Goal: Information Seeking & Learning: Learn about a topic

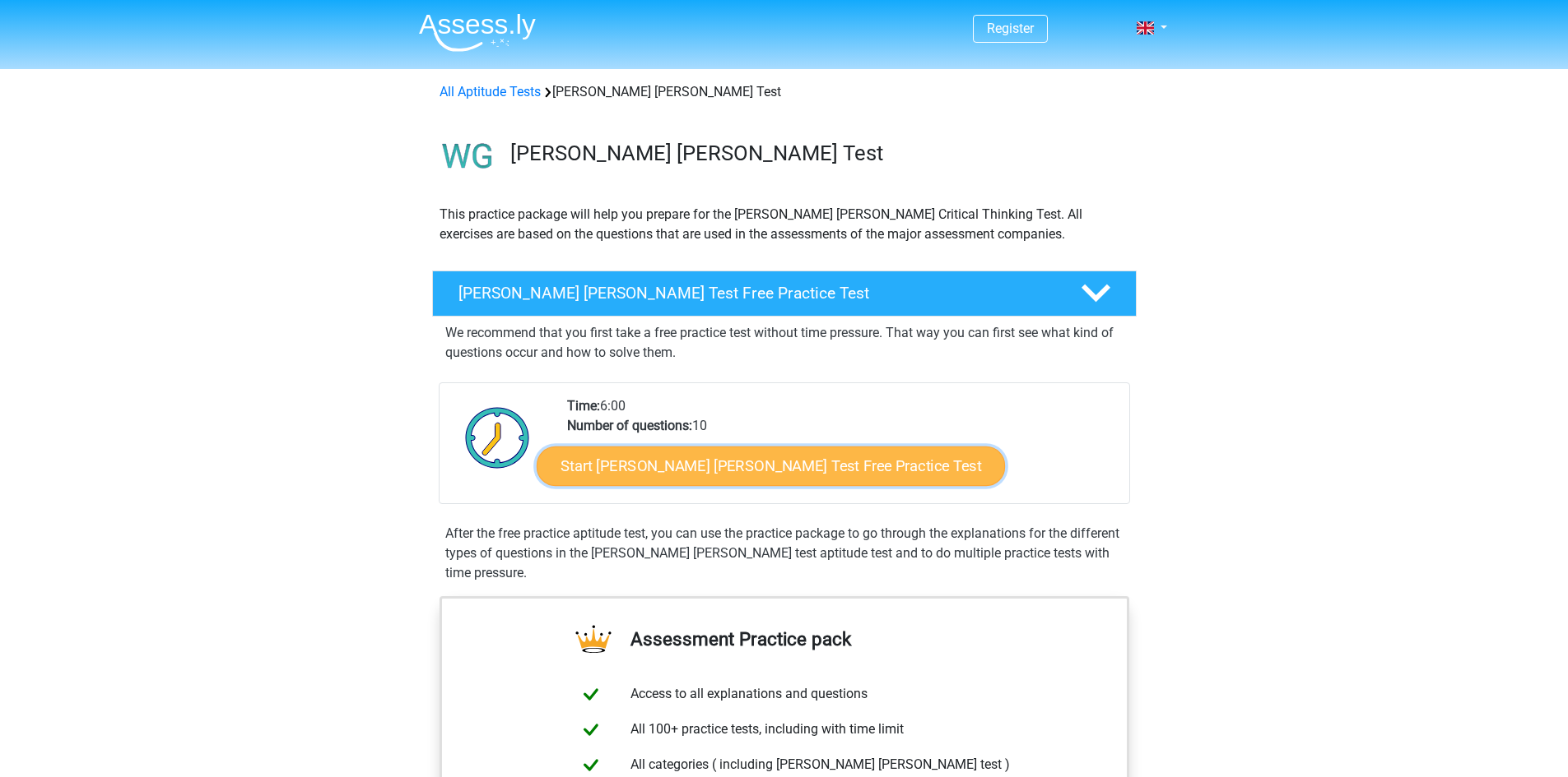
click at [820, 463] on link "Start Watson Glaser Test Free Practice Test" at bounding box center [771, 467] width 469 height 40
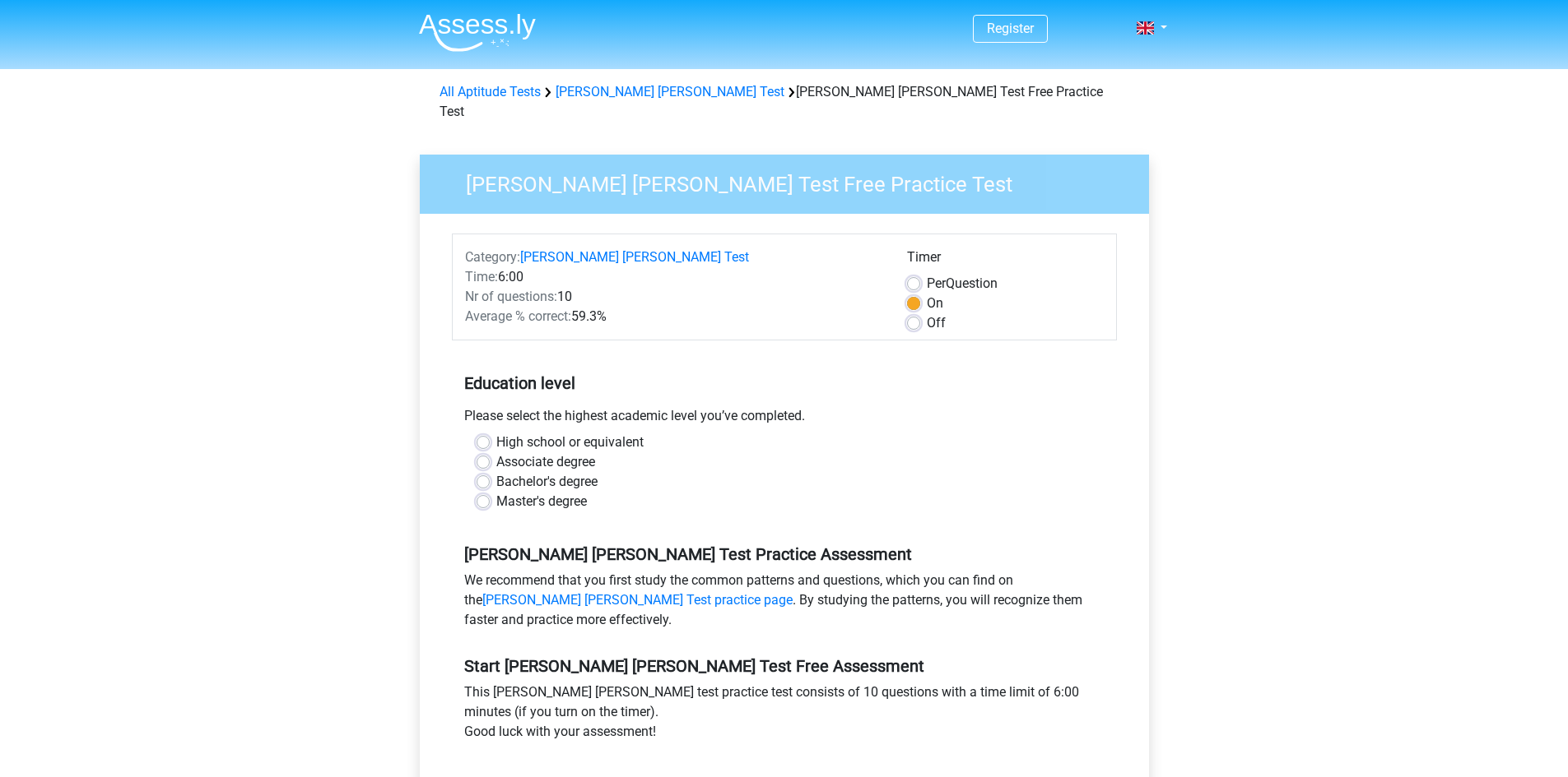
click at [547, 433] on label "High school or equivalent" at bounding box center [570, 443] width 147 height 20
click at [490, 433] on input "High school or equivalent" at bounding box center [483, 441] width 13 height 16
radio input "true"
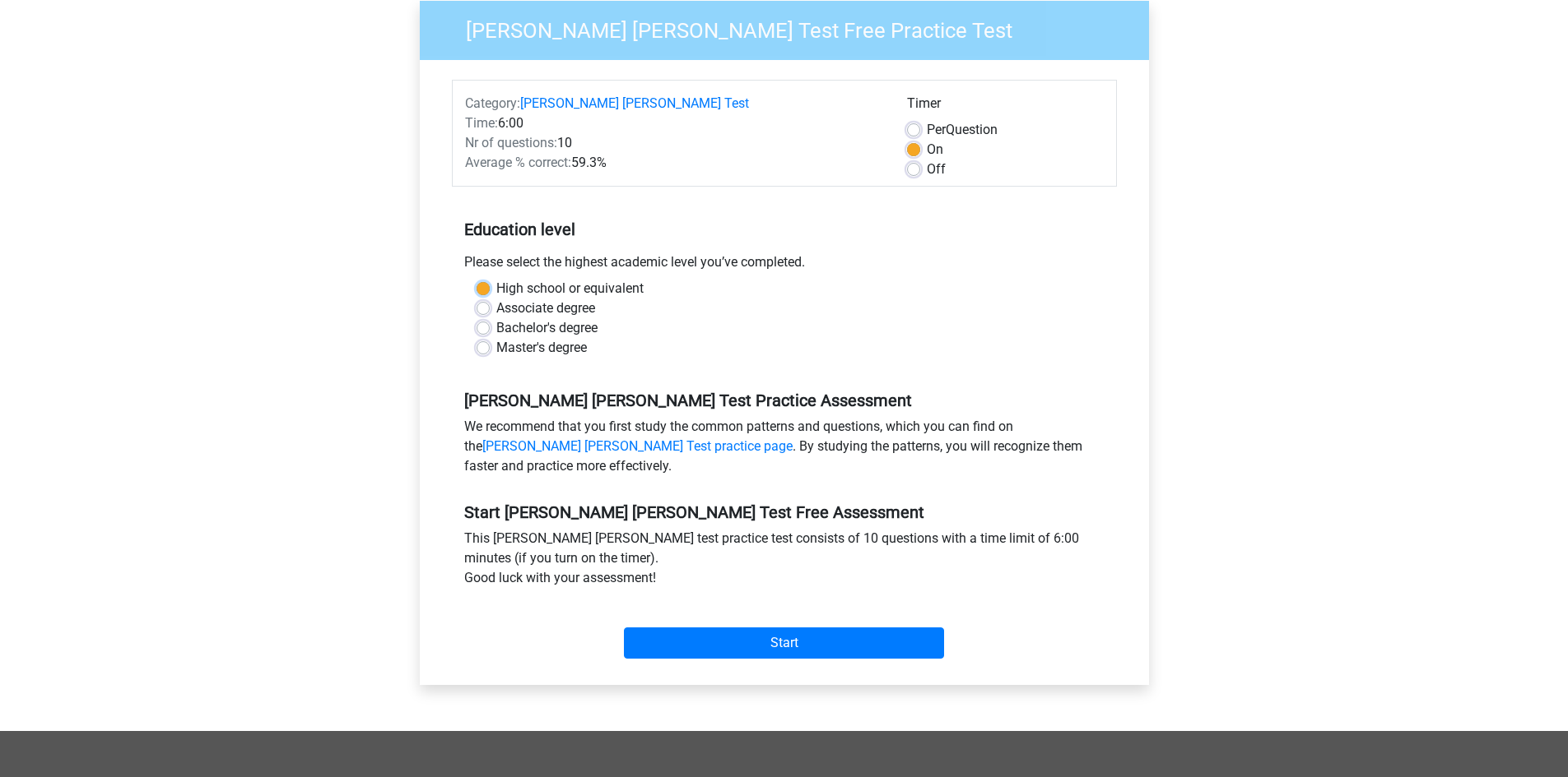
scroll to position [165, 0]
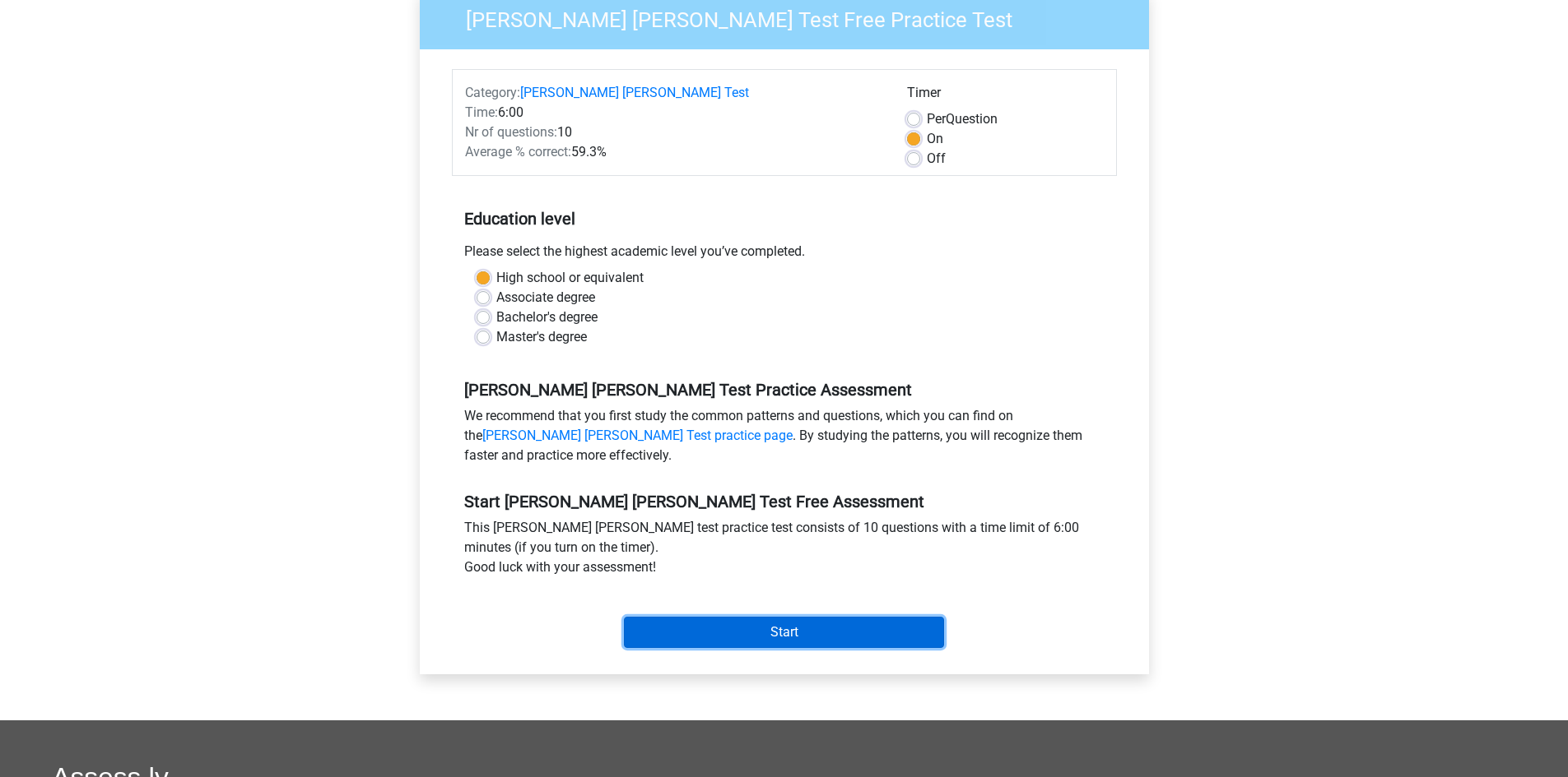
click at [737, 616] on input "Start" at bounding box center [783, 632] width 320 height 31
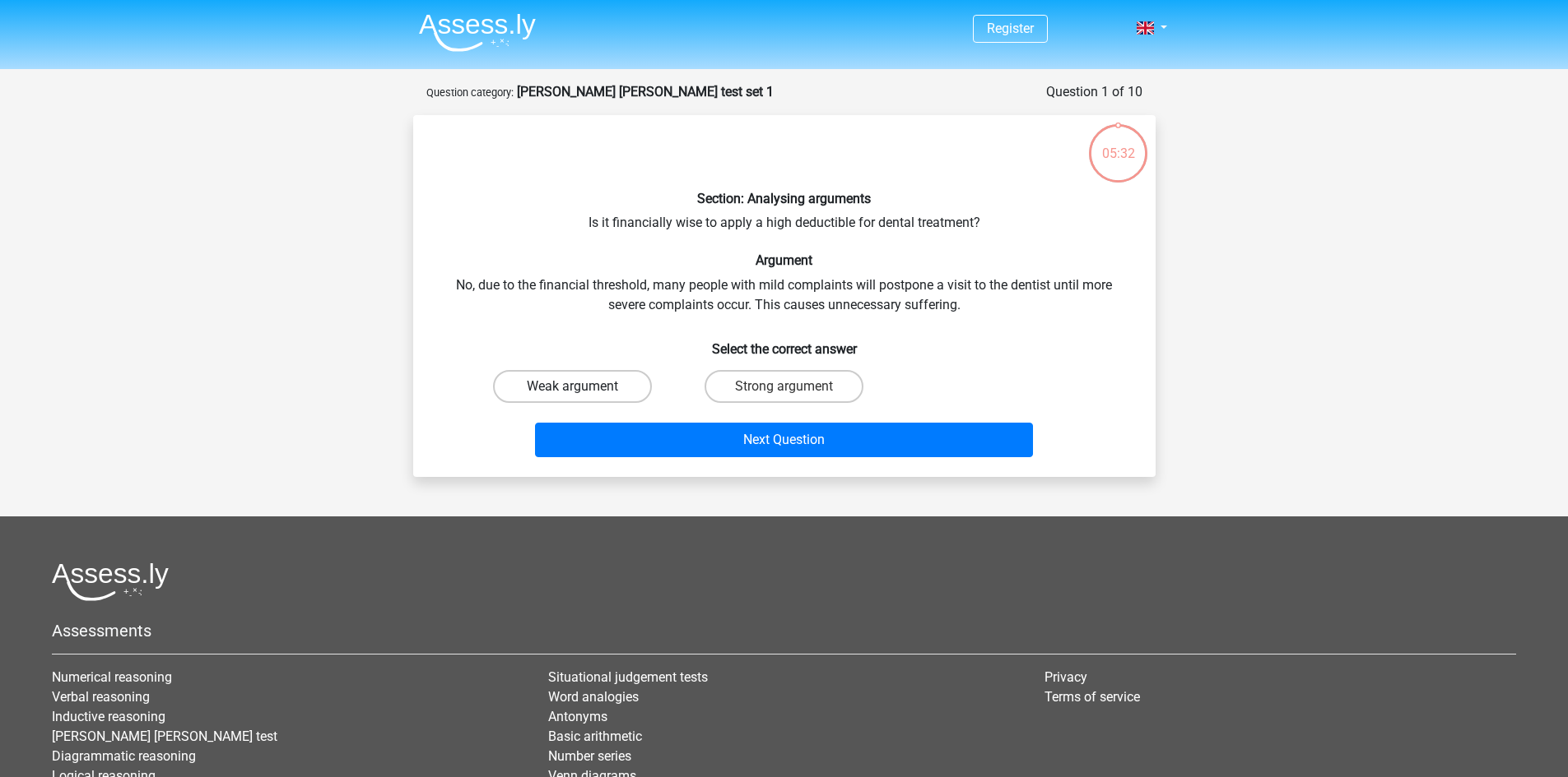
click at [615, 379] on label "Weak argument" at bounding box center [572, 387] width 159 height 33
click at [582, 387] on input "Weak argument" at bounding box center [576, 392] width 11 height 11
radio input "true"
click at [856, 218] on div "Section: Analysing arguments Is it financially wise to apply a high deductible …" at bounding box center [784, 296] width 729 height 336
click at [838, 218] on div "Section: Analysing arguments Is it financially wise to apply a high deductible …" at bounding box center [784, 296] width 729 height 336
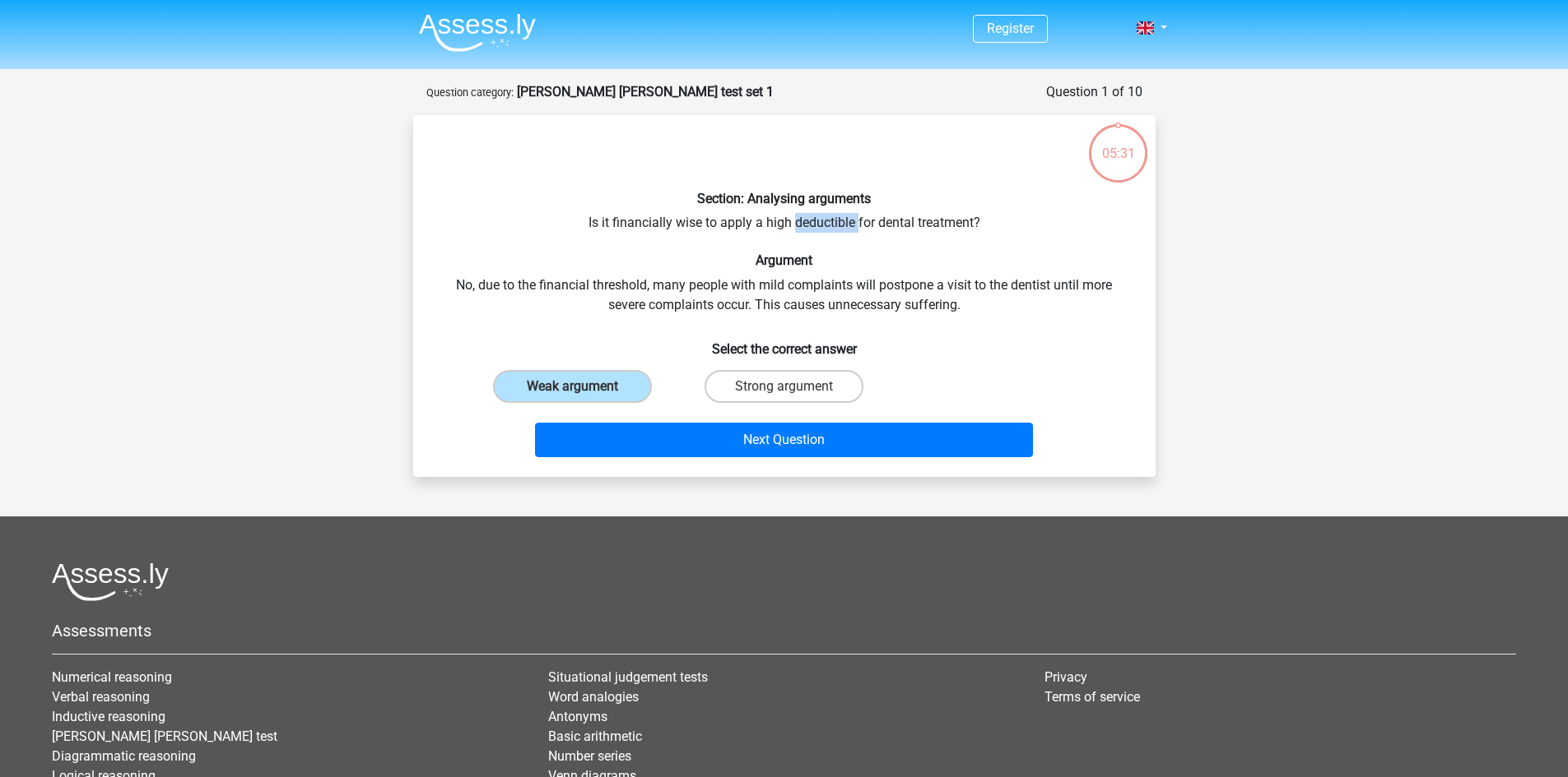
click at [838, 218] on div "Section: Analysing arguments Is it financially wise to apply a high deductible …" at bounding box center [784, 296] width 729 height 336
copy div "deductible"
click at [1028, 293] on div "Section: Analysing arguments Is it financially wise to apply a high deductible …" at bounding box center [784, 296] width 729 height 336
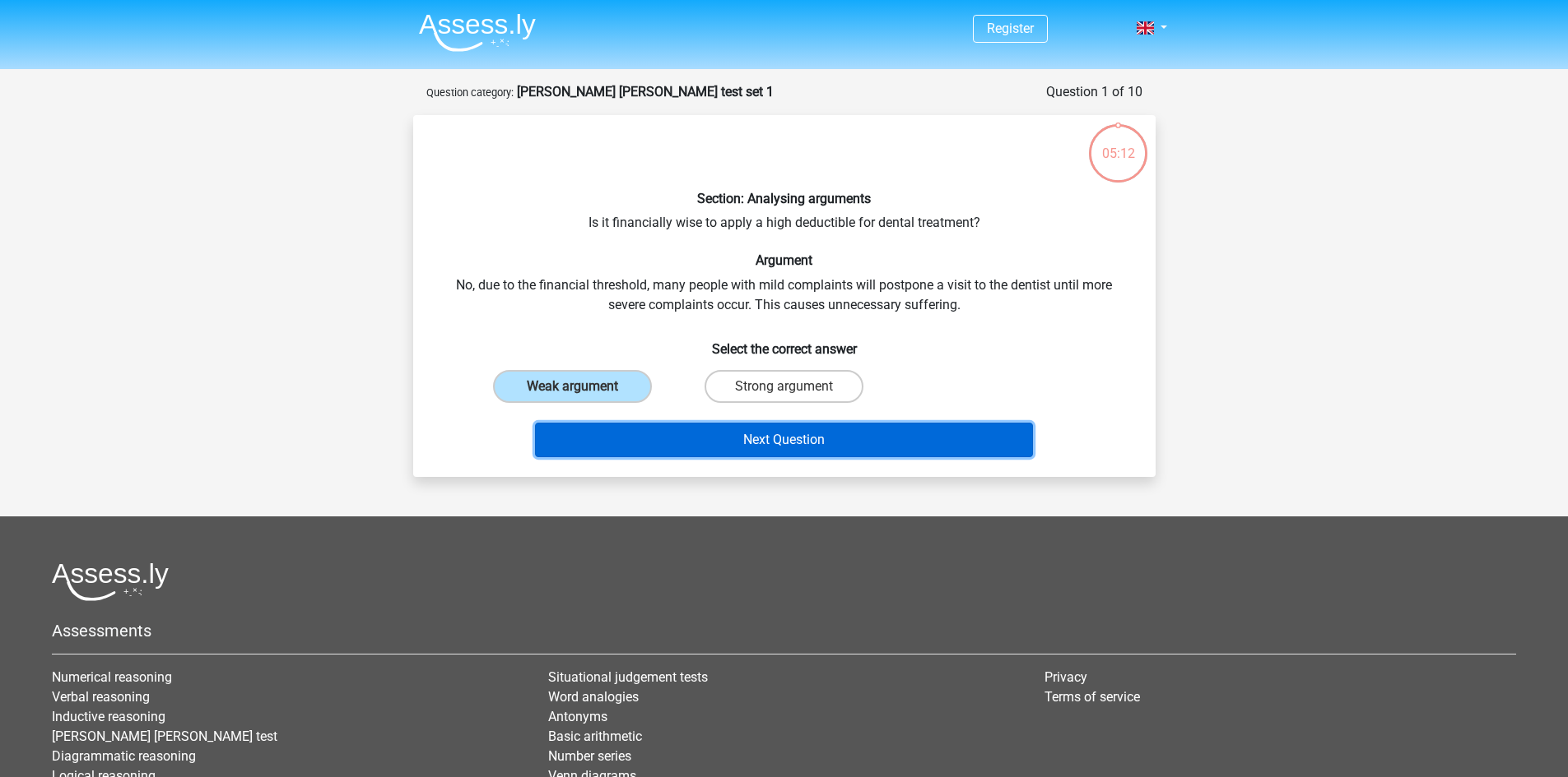
click at [942, 440] on button "Next Question" at bounding box center [784, 440] width 498 height 35
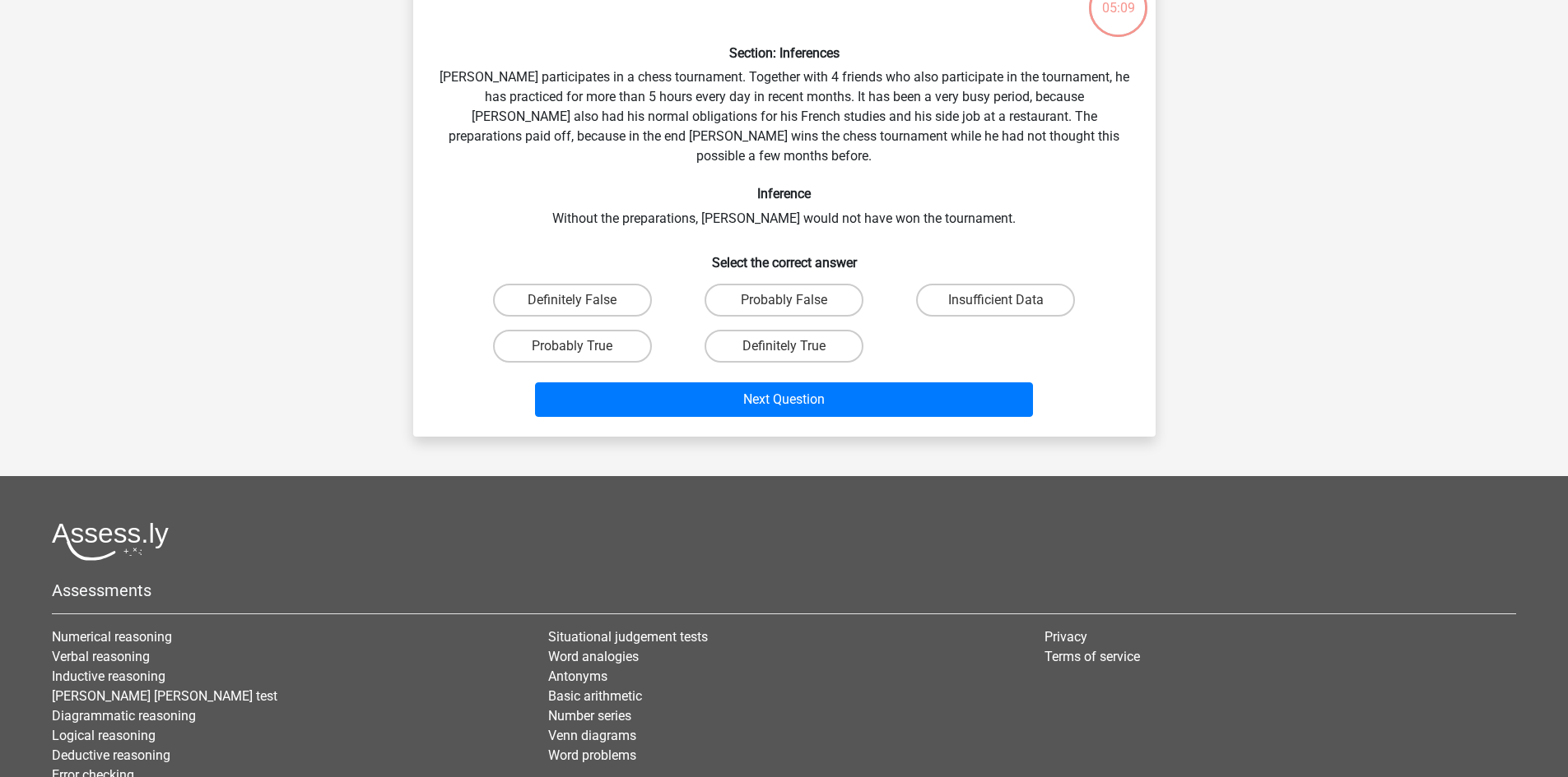
scroll to position [12, 0]
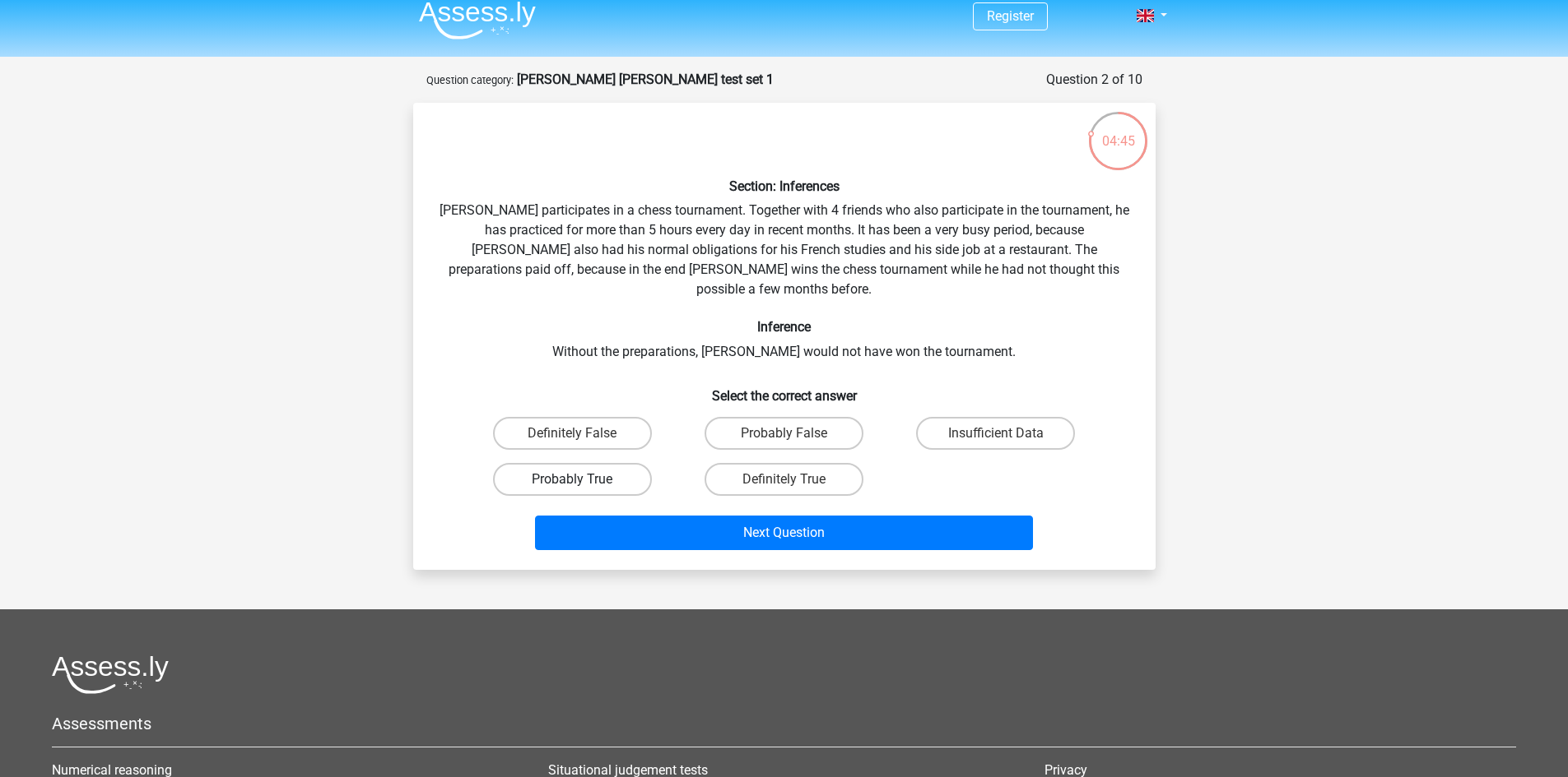
click at [590, 463] on label "Probably True" at bounding box center [572, 480] width 159 height 33
click at [582, 480] on input "Probably True" at bounding box center [576, 485] width 11 height 11
radio input "true"
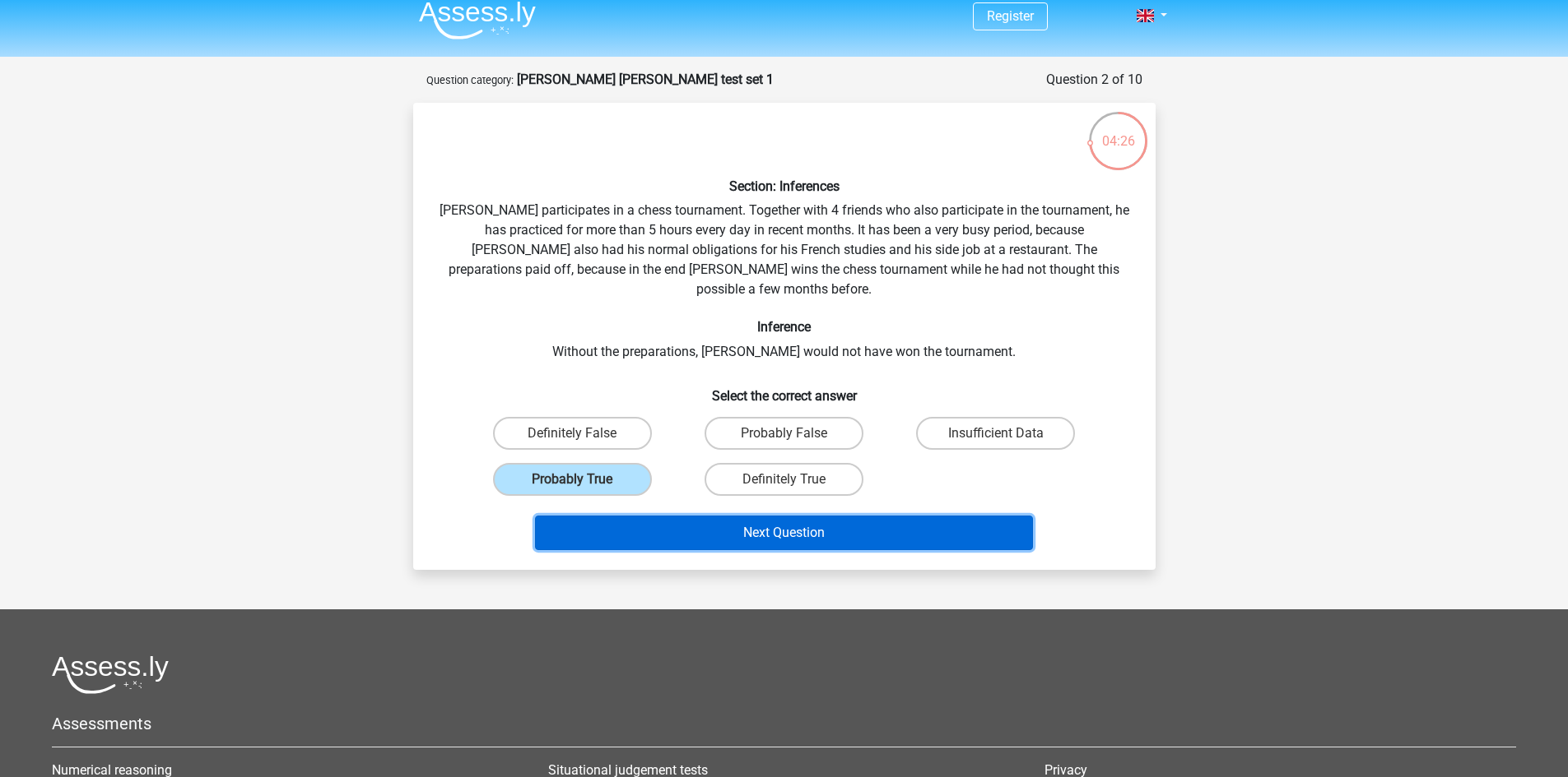
click at [909, 516] on button "Next Question" at bounding box center [784, 533] width 498 height 35
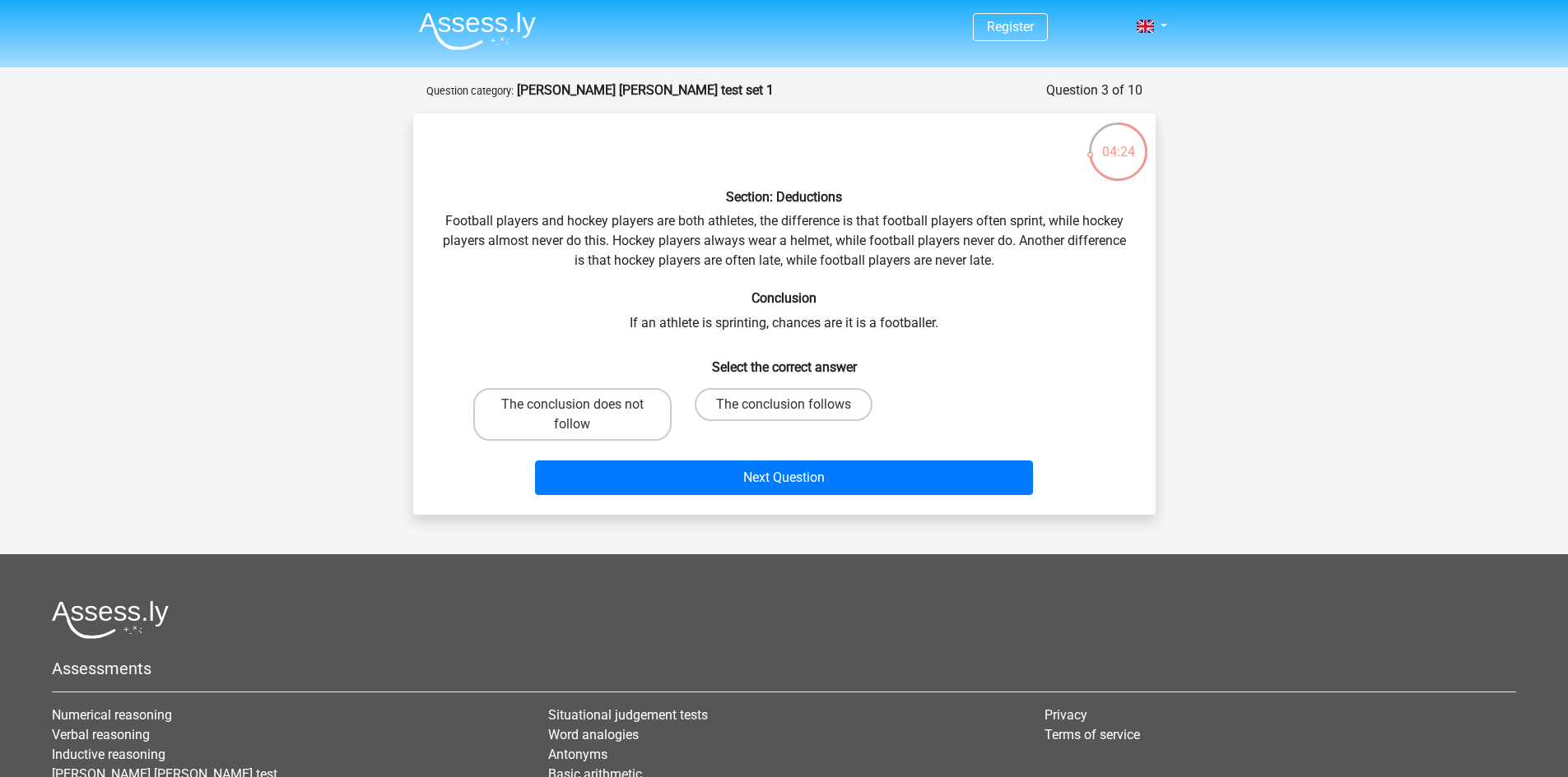
scroll to position [0, 0]
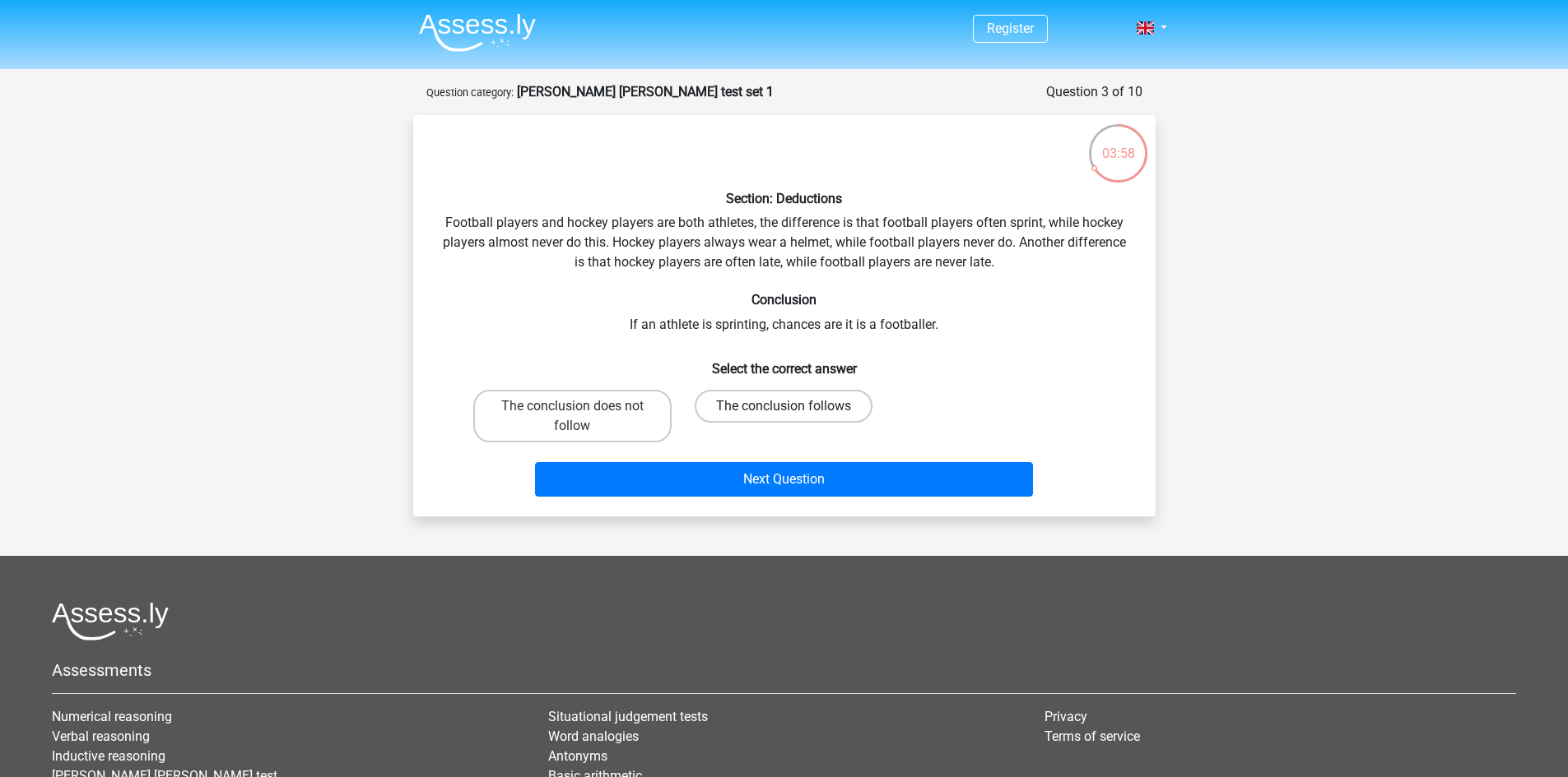
click at [764, 412] on label "The conclusion follows" at bounding box center [783, 407] width 178 height 33
click at [783, 412] on input "The conclusion follows" at bounding box center [788, 412] width 11 height 11
radio input "true"
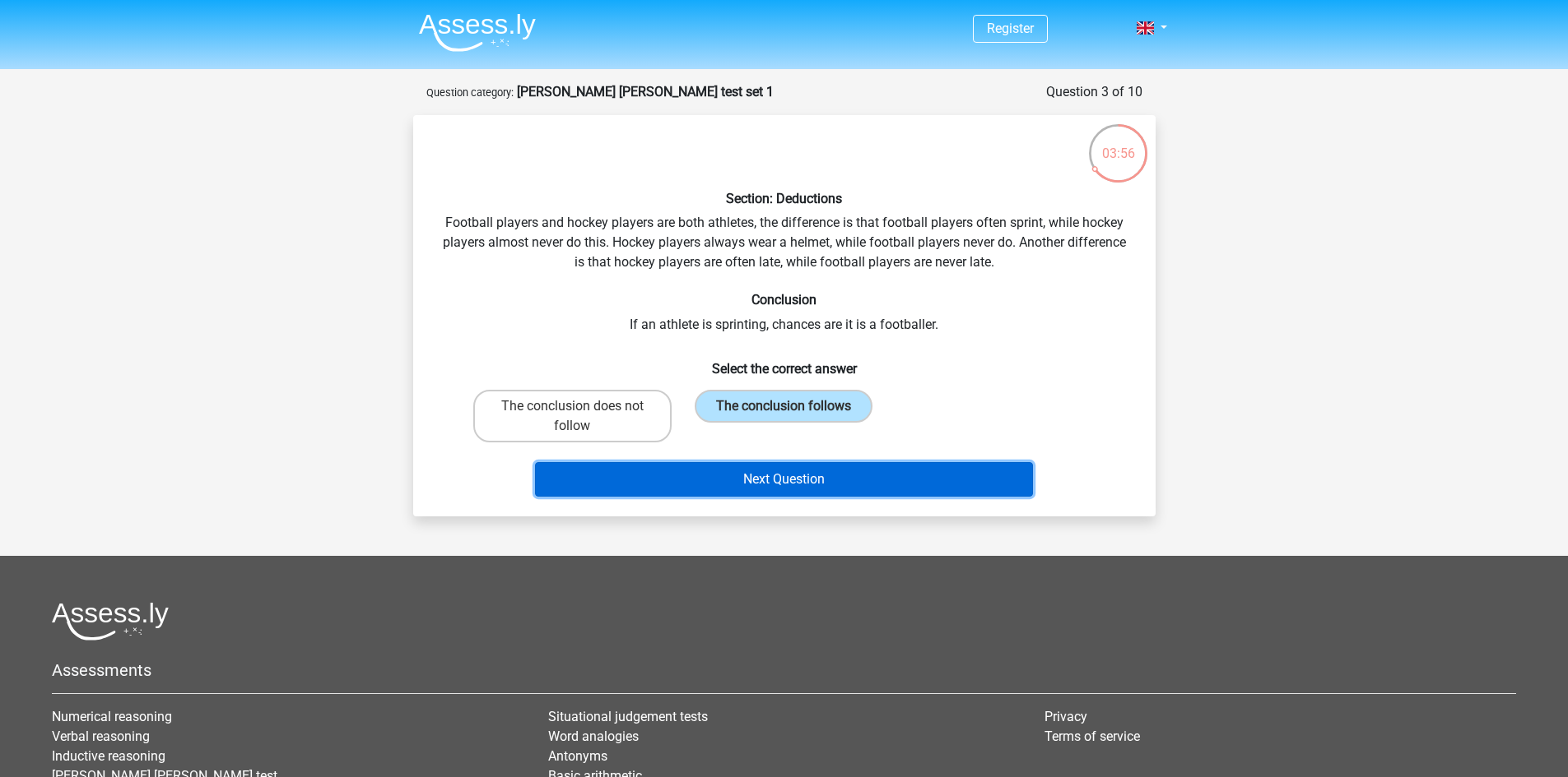
click at [1010, 481] on button "Next Question" at bounding box center [784, 480] width 498 height 35
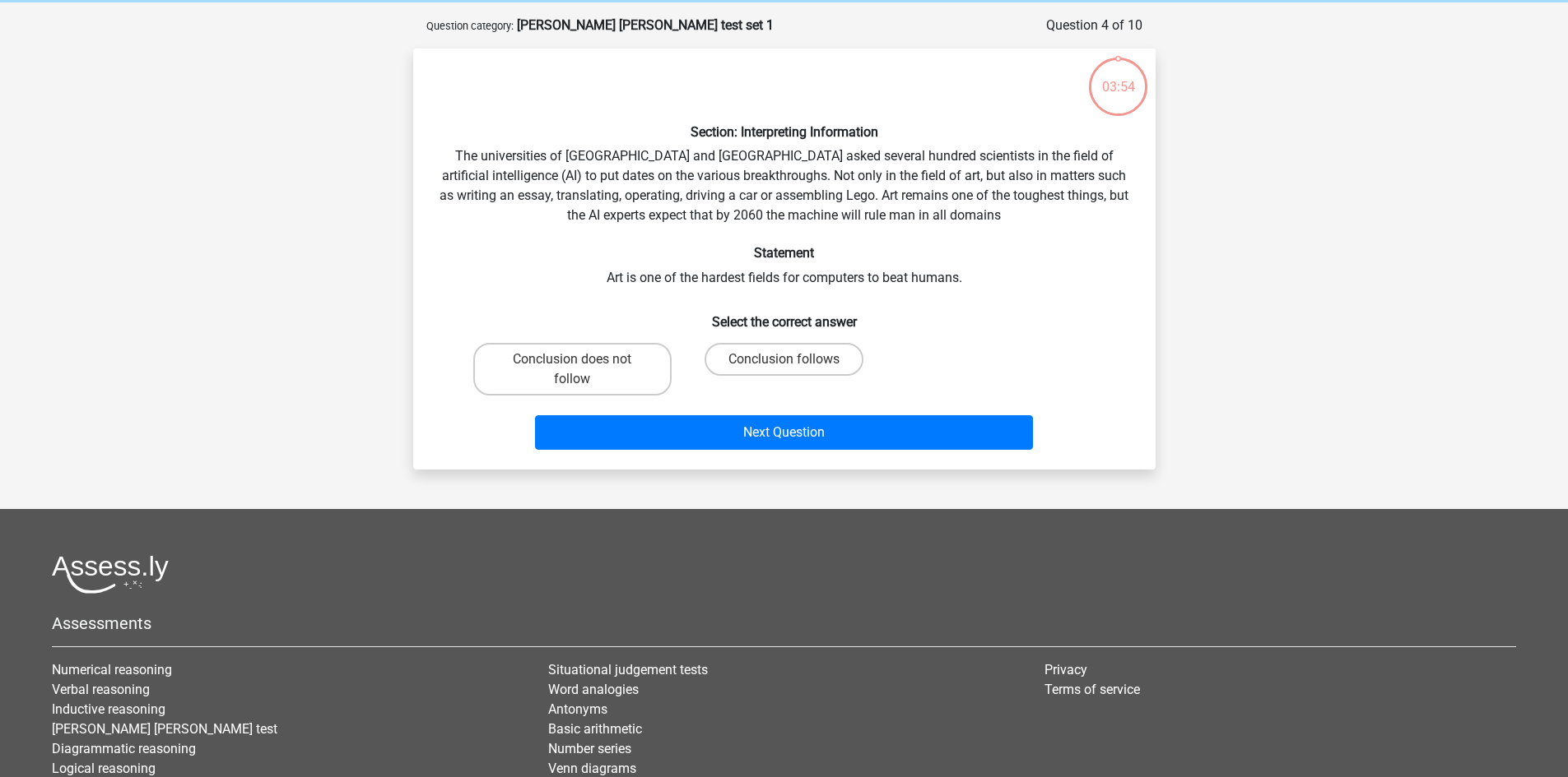
scroll to position [82, 0]
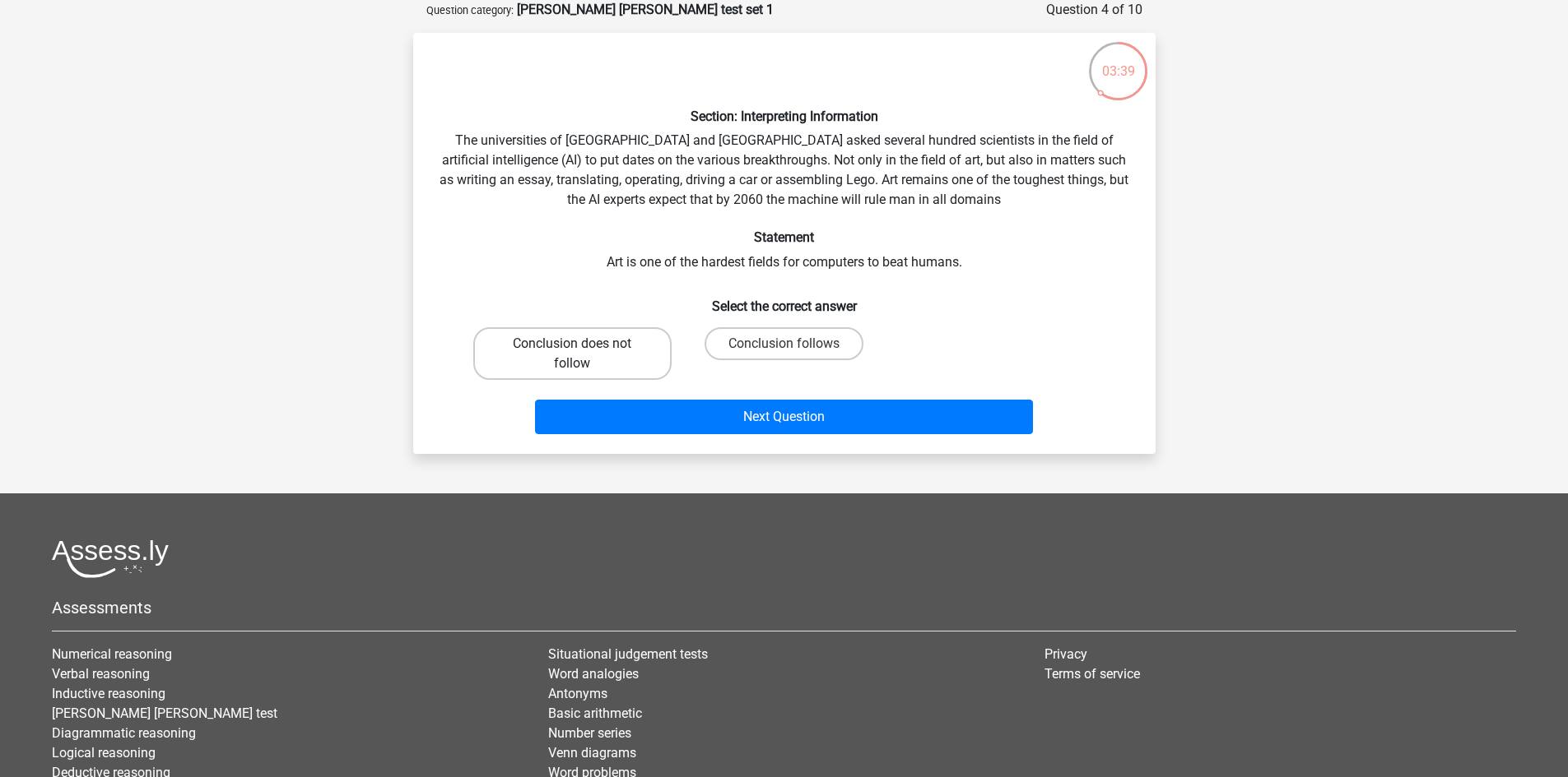
click at [615, 369] on label "Conclusion does not follow" at bounding box center [572, 354] width 198 height 53
click at [582, 355] on input "Conclusion does not follow" at bounding box center [576, 349] width 11 height 11
radio input "true"
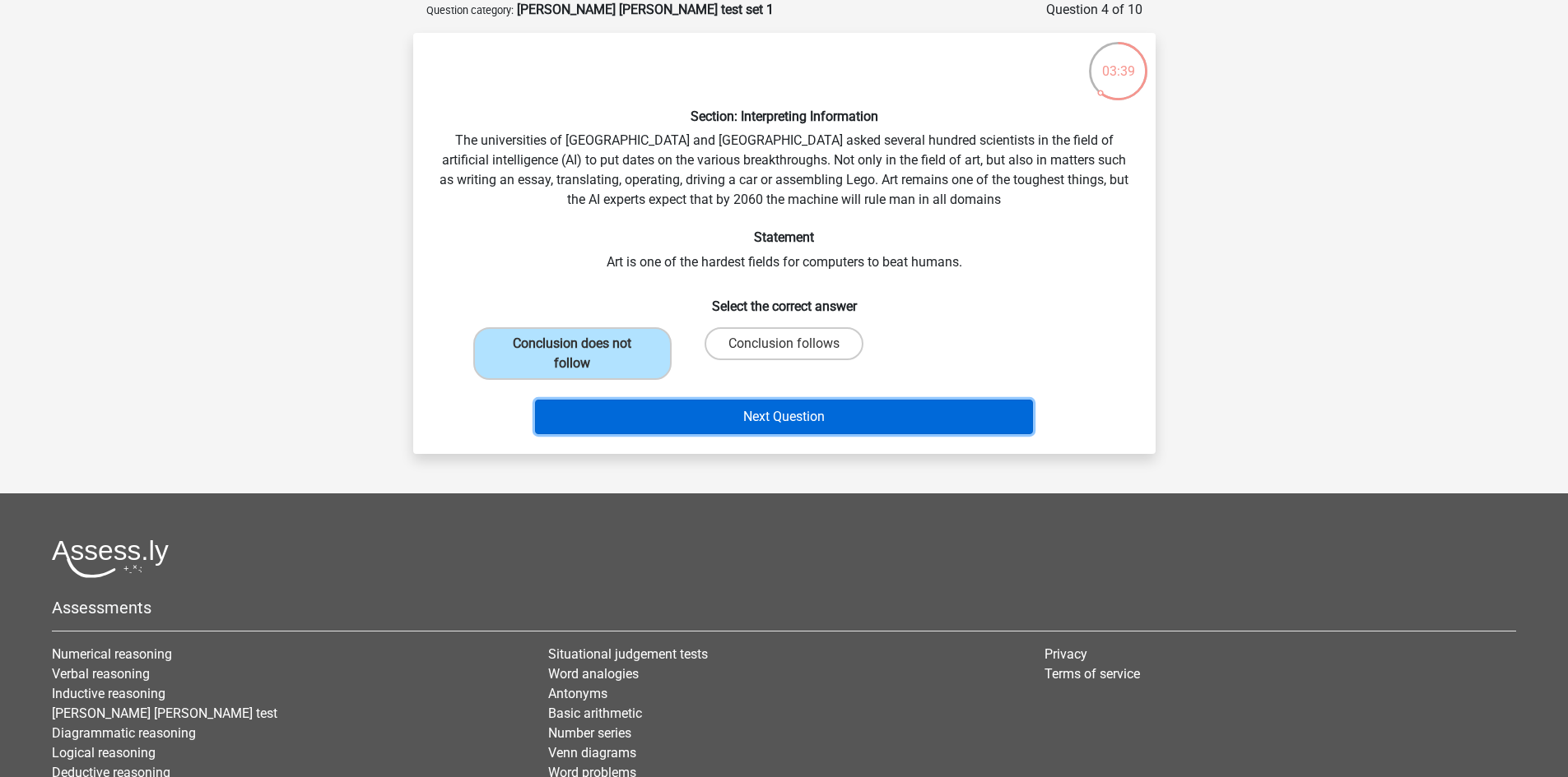
click at [692, 405] on button "Next Question" at bounding box center [784, 417] width 498 height 35
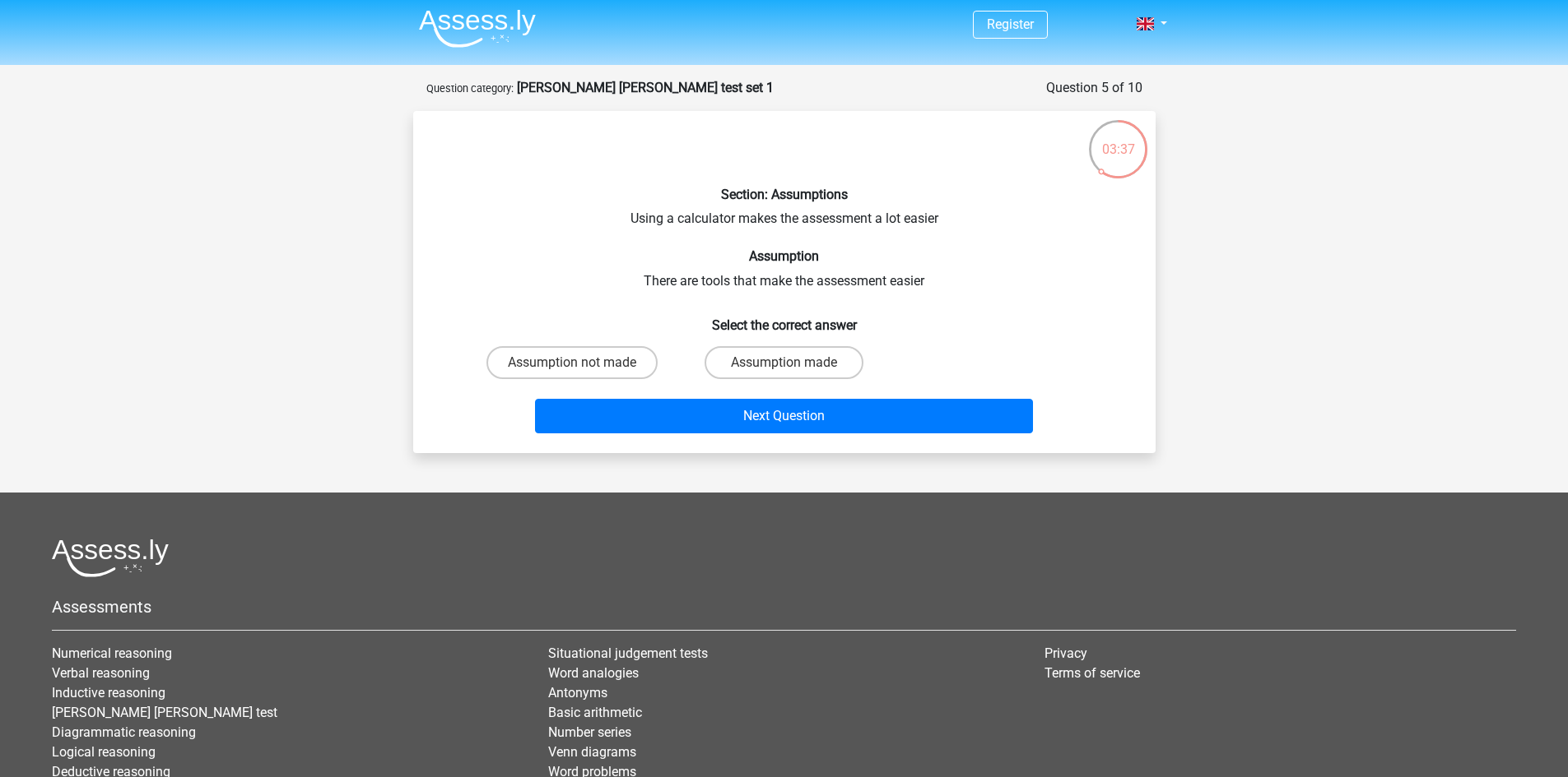
scroll to position [0, 0]
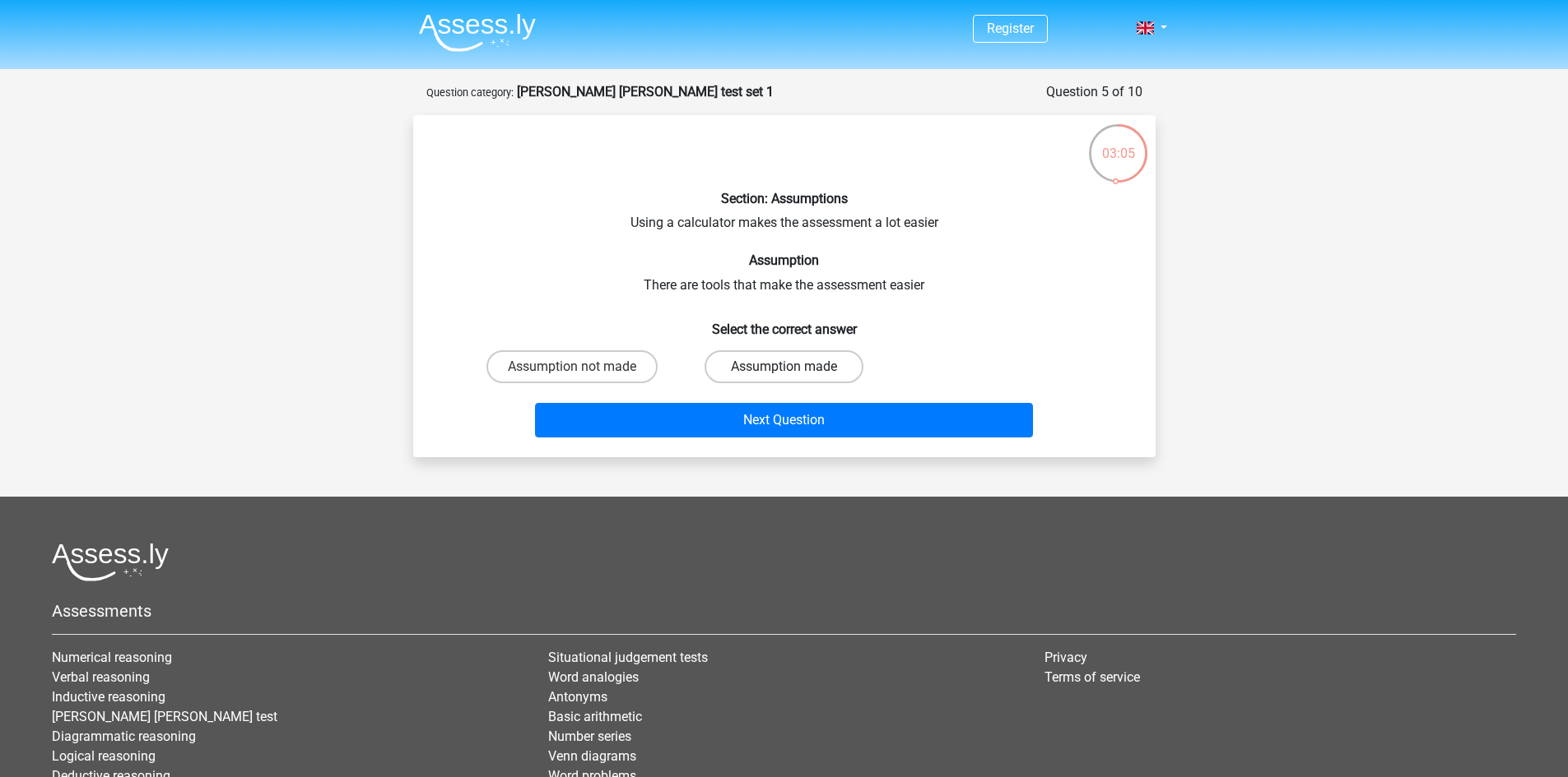
click at [792, 358] on label "Assumption made" at bounding box center [783, 367] width 159 height 33
click at [792, 367] on input "Assumption made" at bounding box center [788, 372] width 11 height 11
radio input "true"
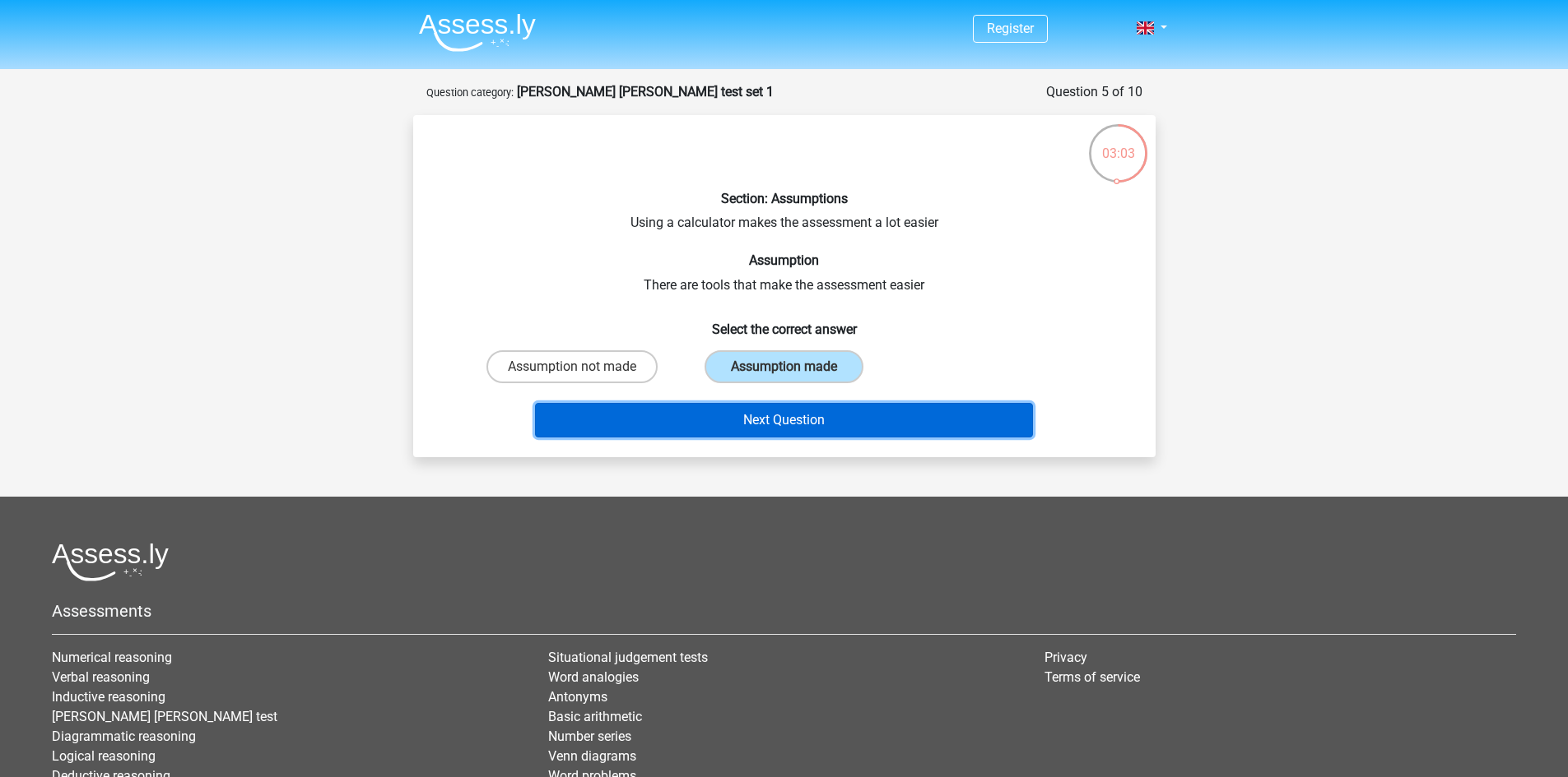
click at [805, 426] on button "Next Question" at bounding box center [784, 421] width 498 height 35
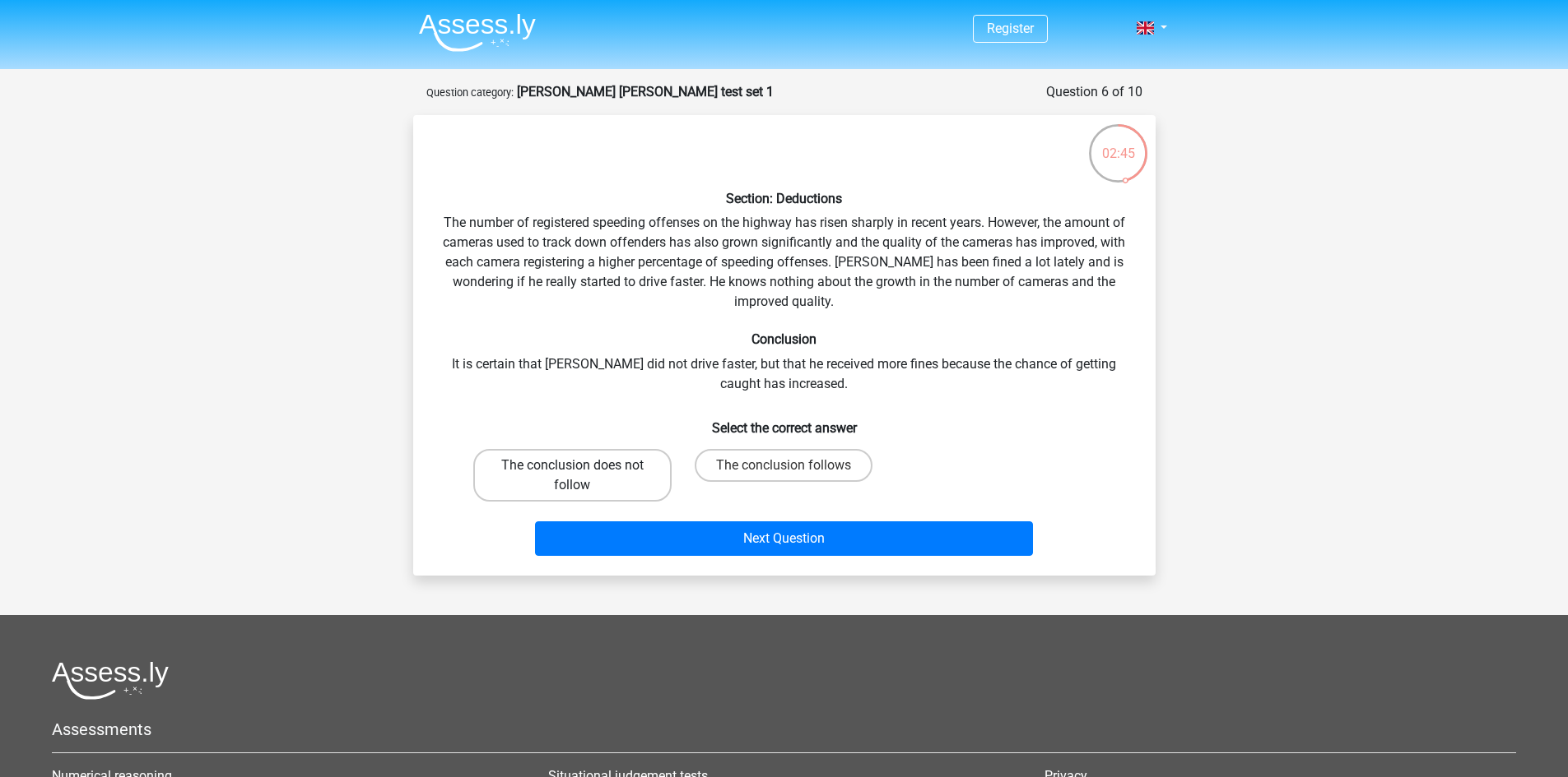
click at [637, 462] on label "The conclusion does not follow" at bounding box center [572, 476] width 198 height 53
click at [582, 466] on input "The conclusion does not follow" at bounding box center [576, 471] width 11 height 11
radio input "true"
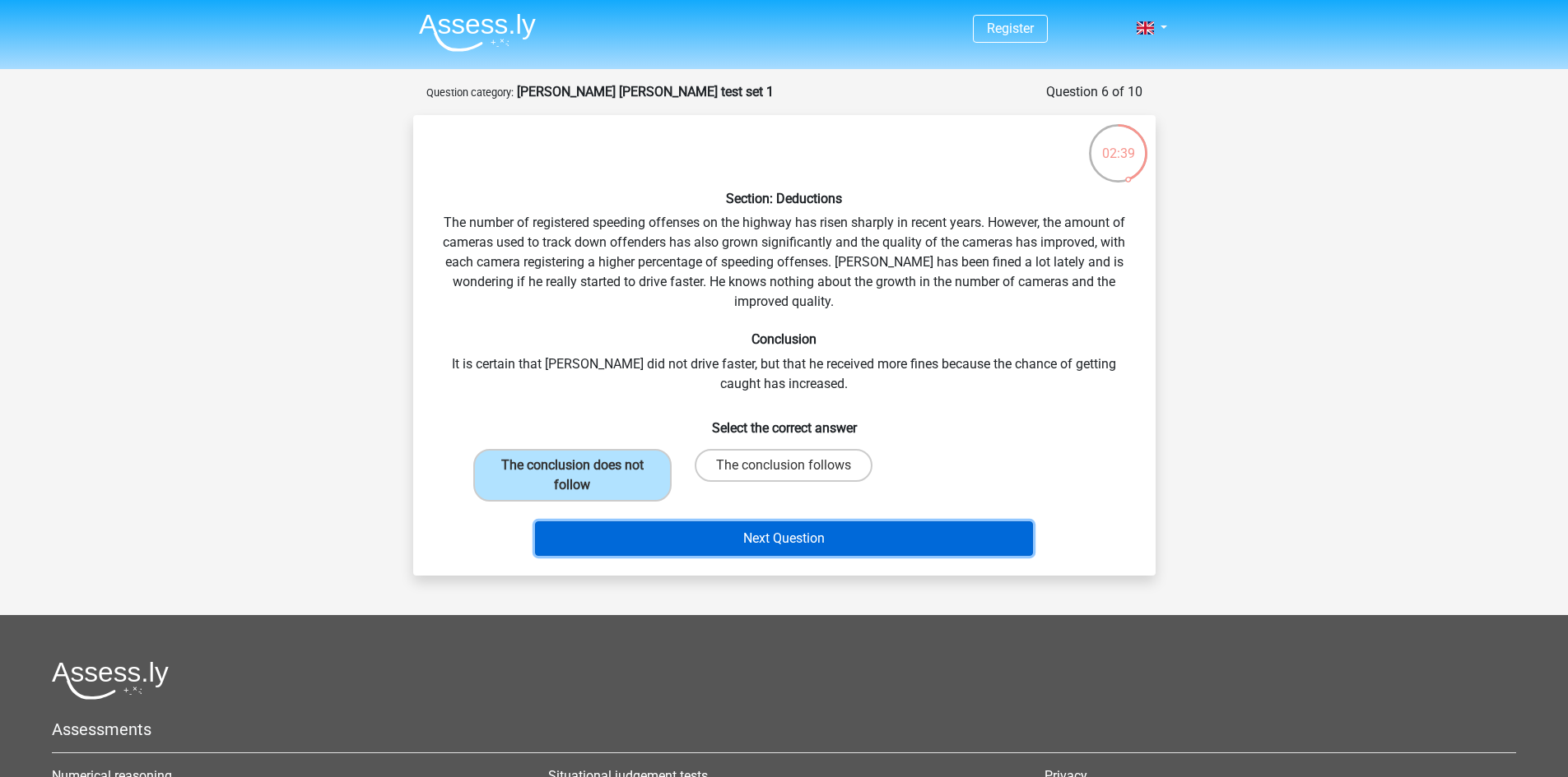
click at [862, 529] on button "Next Question" at bounding box center [784, 539] width 498 height 35
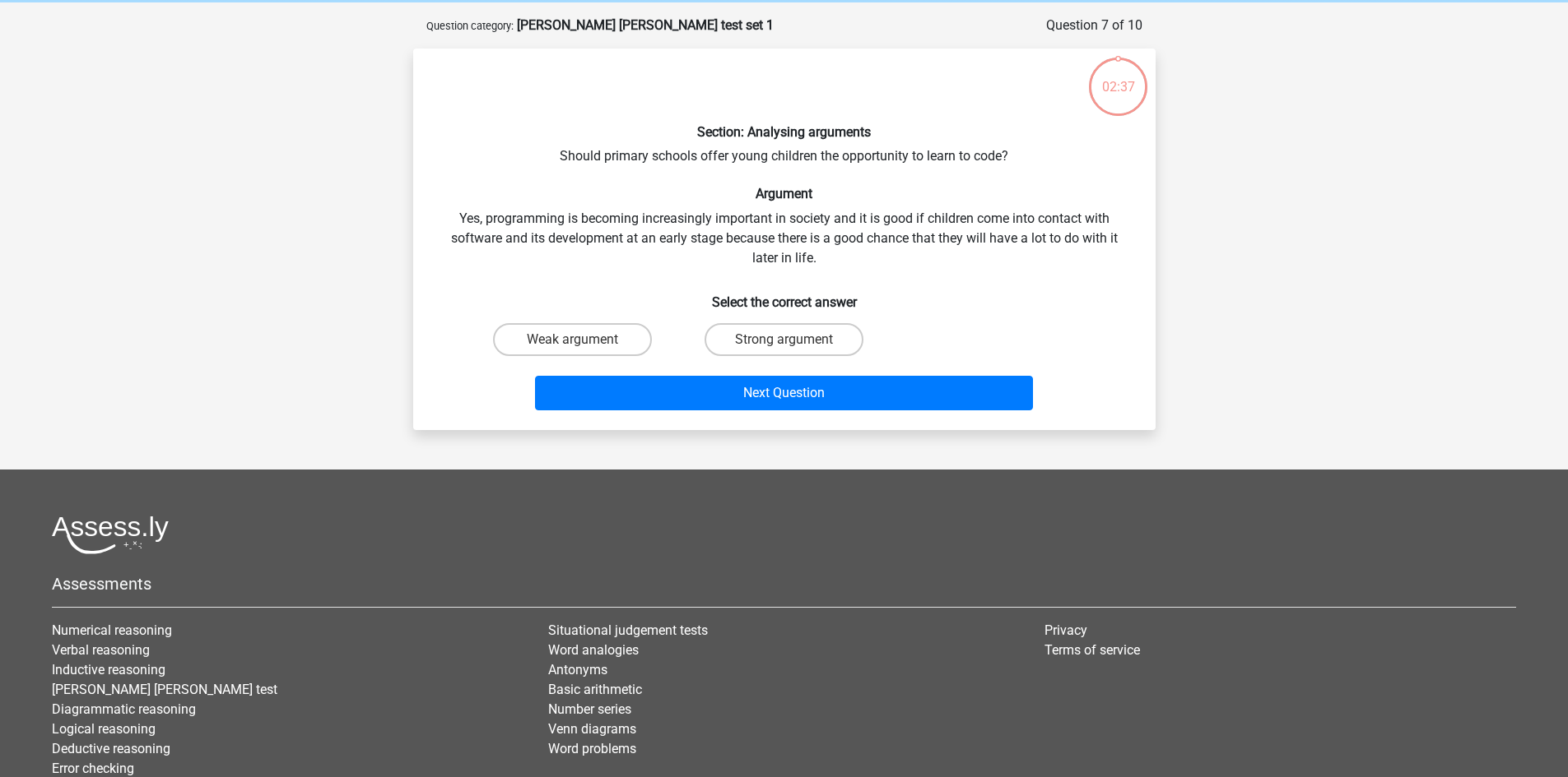
scroll to position [82, 0]
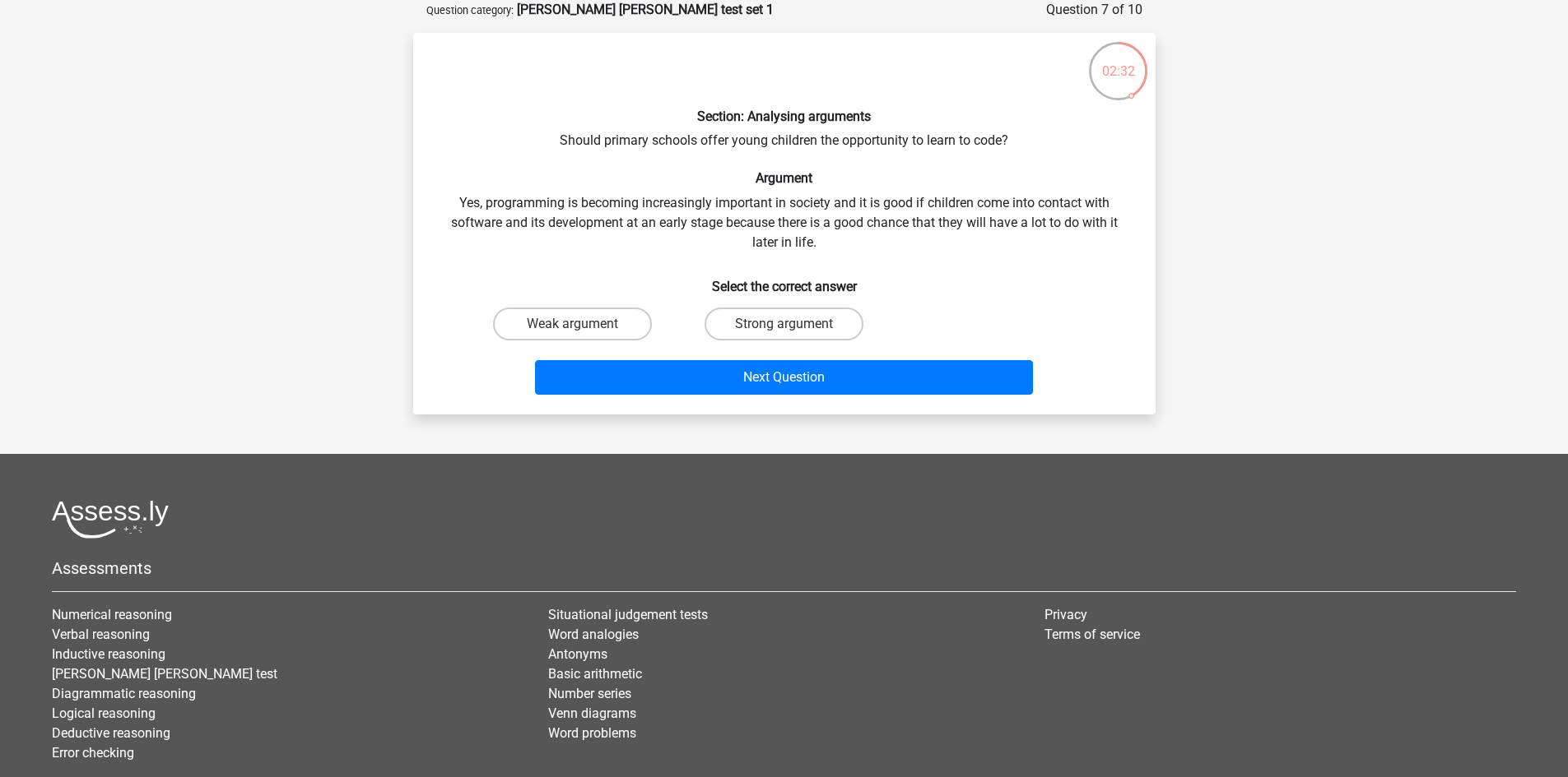
drag, startPoint x: 763, startPoint y: 319, endPoint x: 763, endPoint y: 346, distance: 27.0
click at [763, 344] on div "Strong argument" at bounding box center [783, 324] width 212 height 46
click at [837, 344] on div "Strong argument" at bounding box center [783, 324] width 212 height 46
click at [828, 316] on label "Strong argument" at bounding box center [783, 324] width 159 height 33
click at [794, 324] on input "Strong argument" at bounding box center [788, 329] width 11 height 11
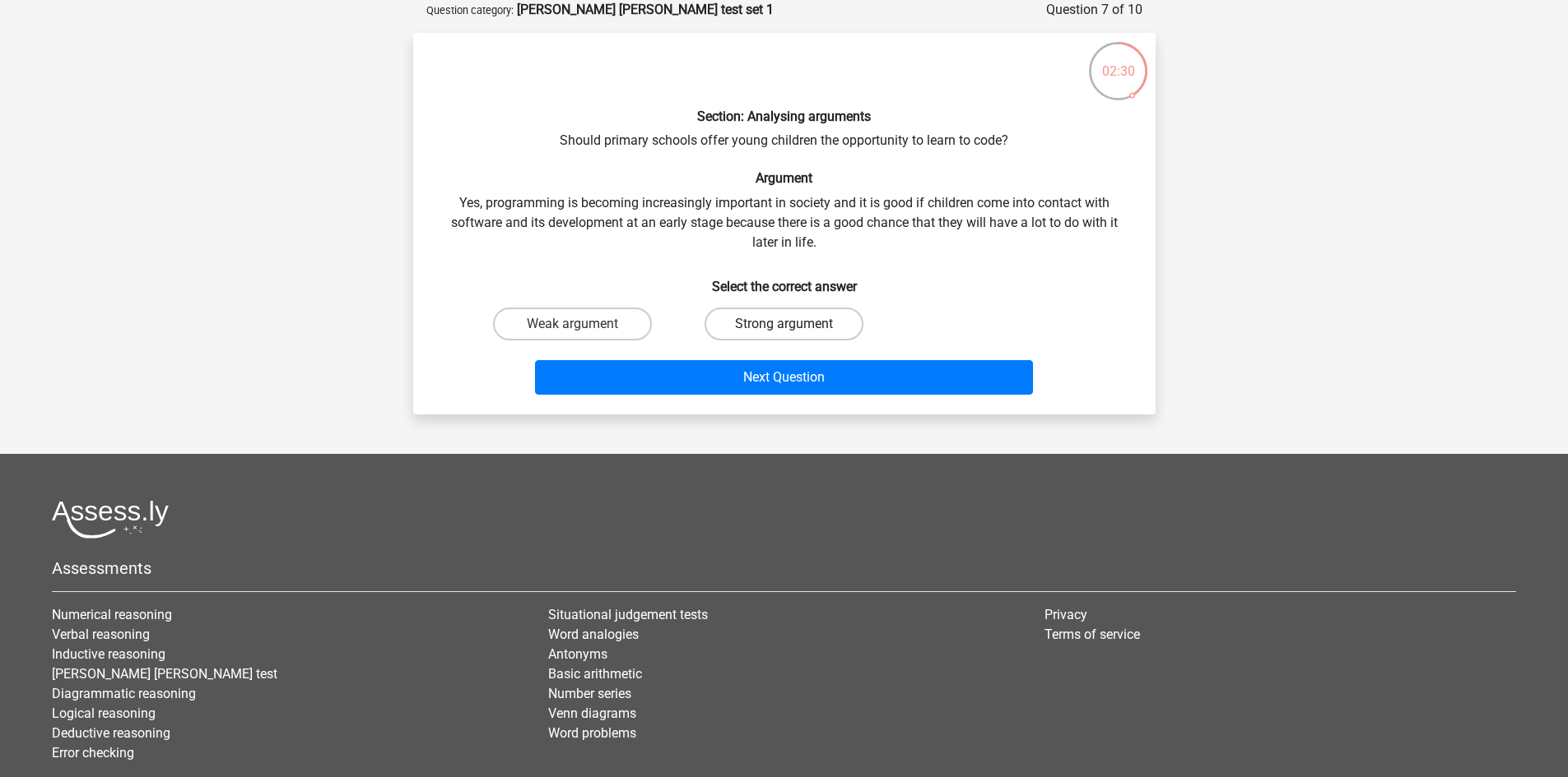
radio input "true"
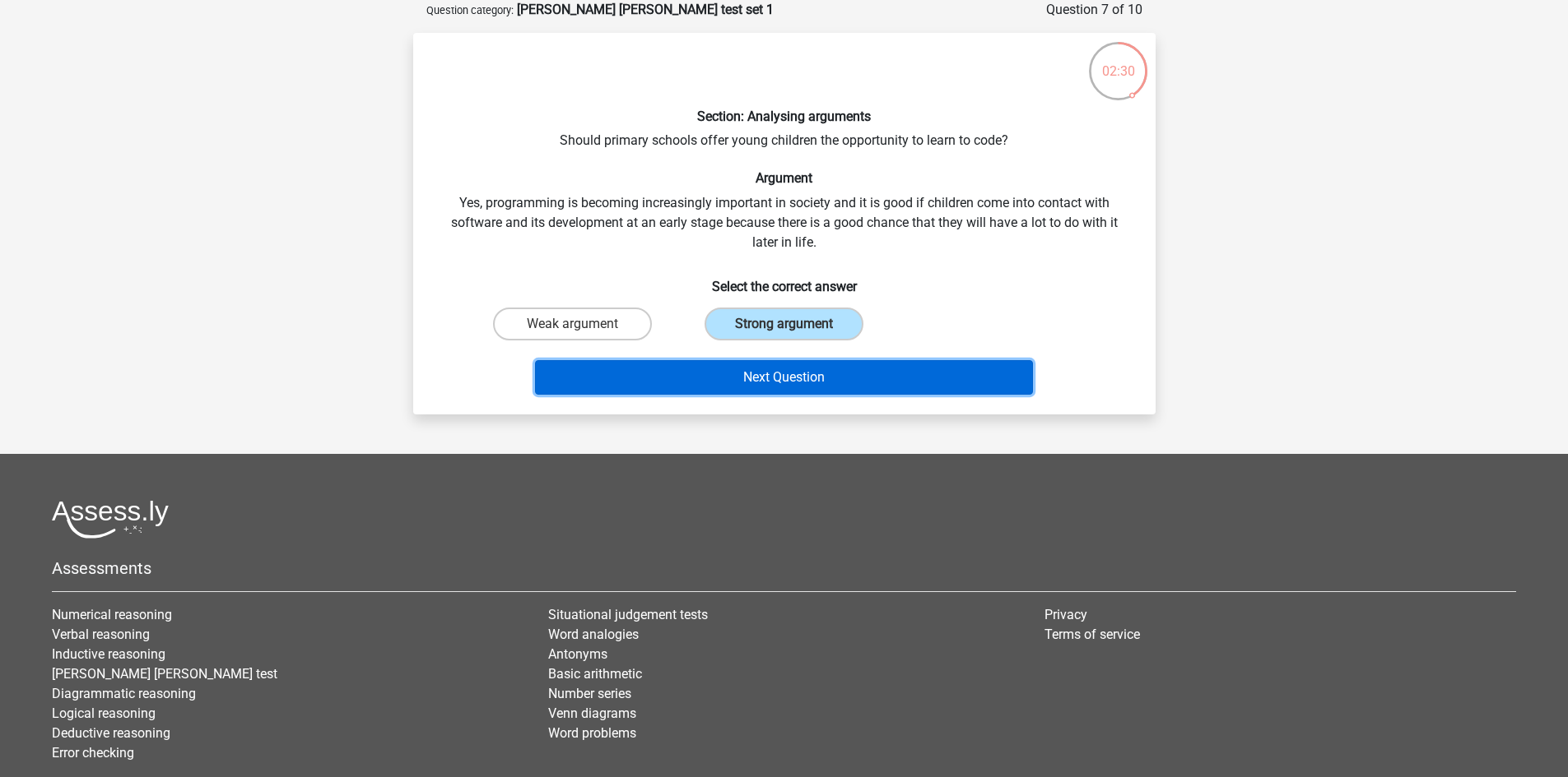
click at [855, 385] on button "Next Question" at bounding box center [784, 378] width 498 height 35
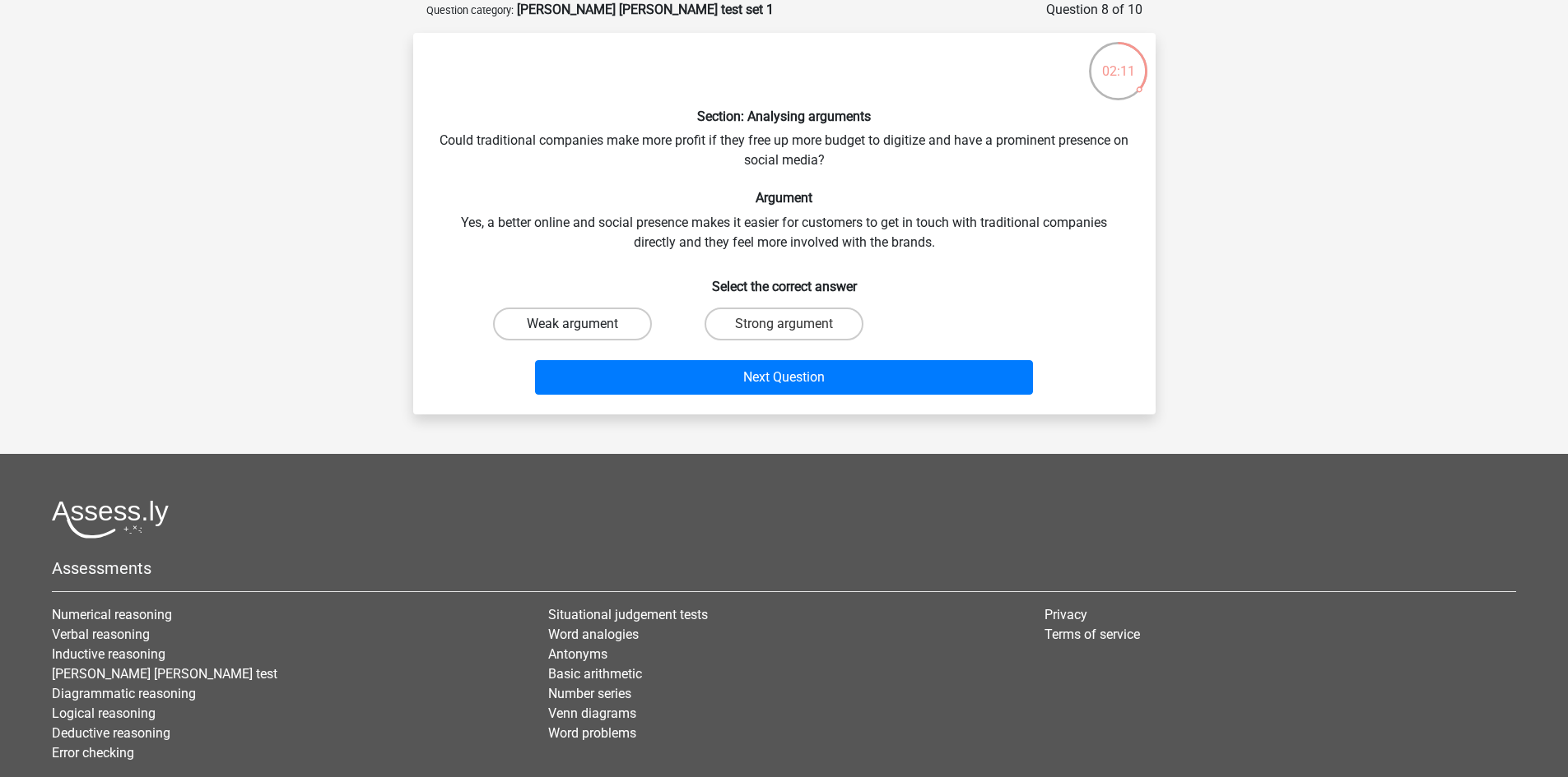
click at [592, 331] on label "Weak argument" at bounding box center [572, 324] width 159 height 33
click at [582, 331] on input "Weak argument" at bounding box center [576, 329] width 11 height 11
radio input "true"
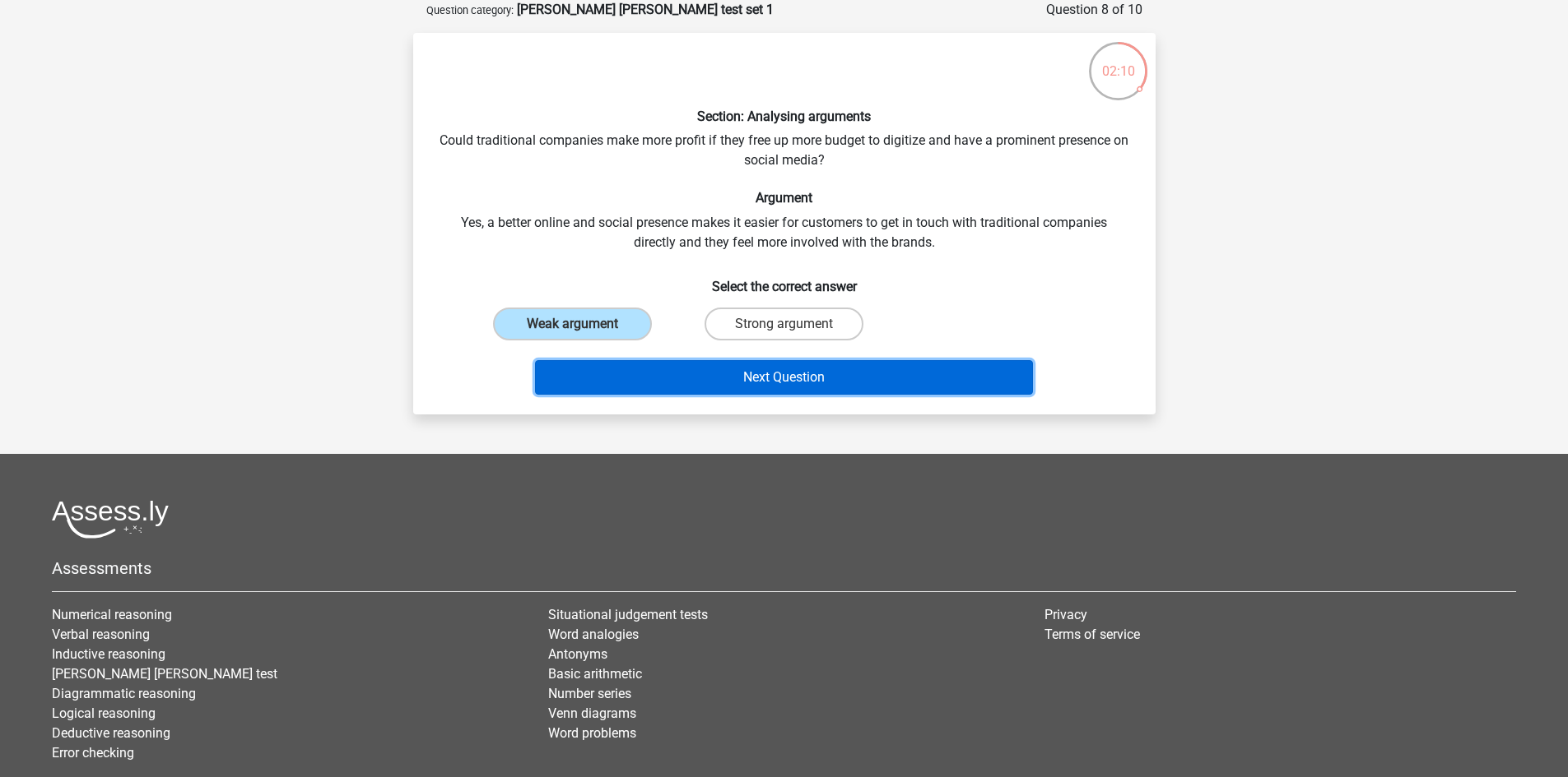
click at [726, 374] on button "Next Question" at bounding box center [784, 378] width 498 height 35
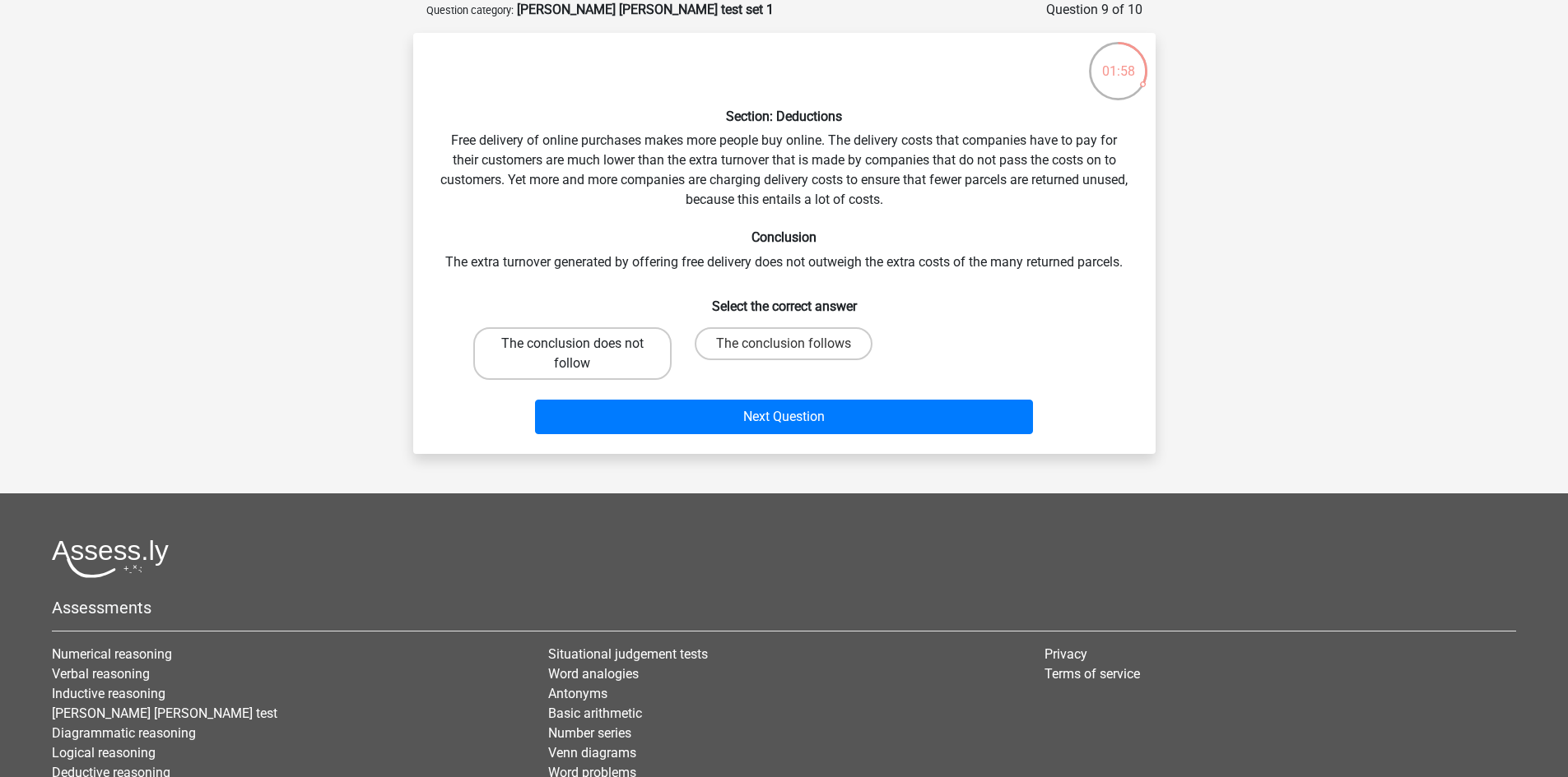
click at [567, 360] on label "The conclusion does not follow" at bounding box center [572, 354] width 198 height 53
click at [572, 355] on input "The conclusion does not follow" at bounding box center [576, 349] width 11 height 11
radio input "true"
click at [827, 450] on div "Section: Deductions Free delivery of online purchases makes more people buy onl…" at bounding box center [784, 244] width 742 height 421
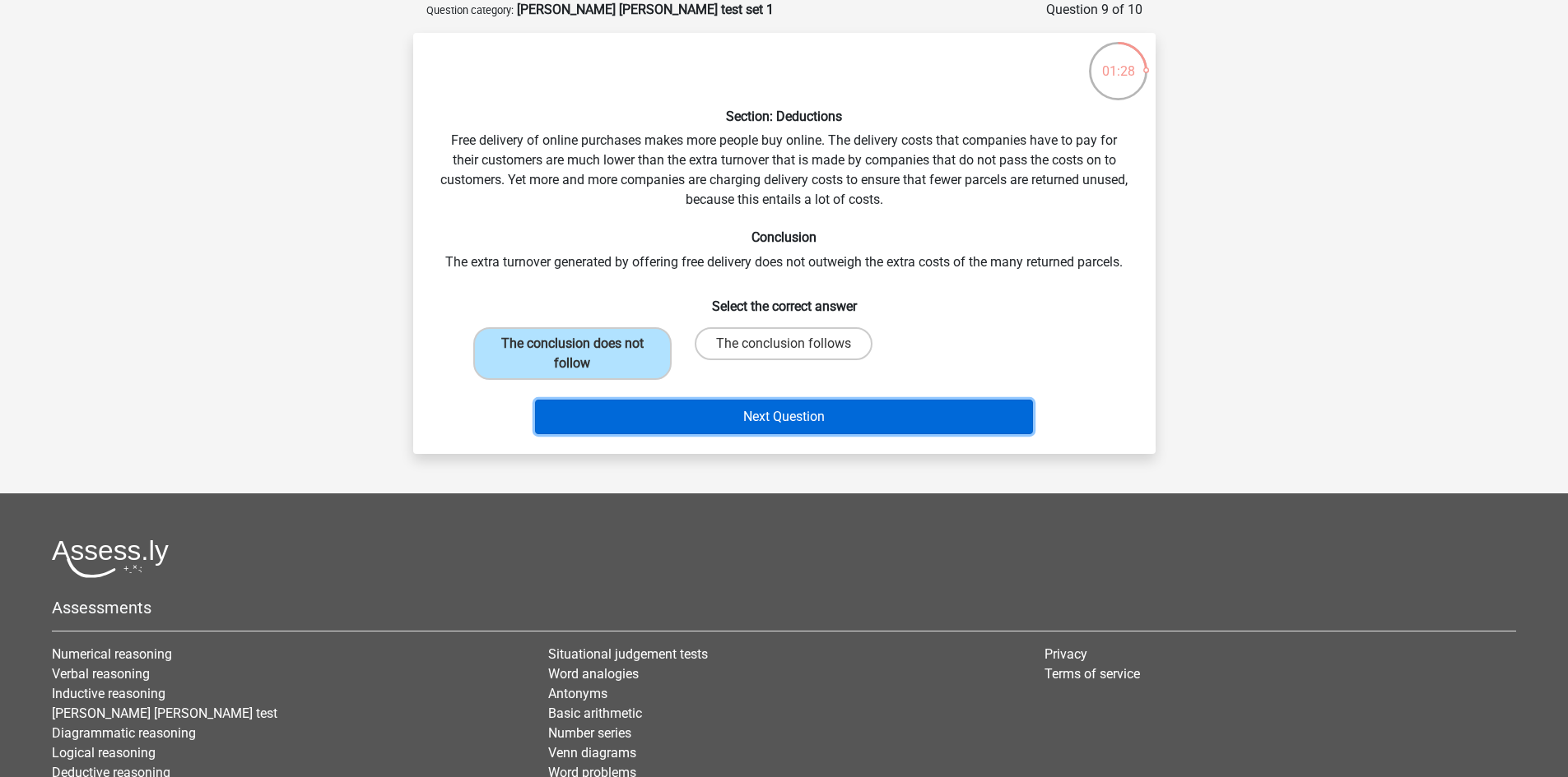
click at [823, 424] on button "Next Question" at bounding box center [784, 417] width 498 height 35
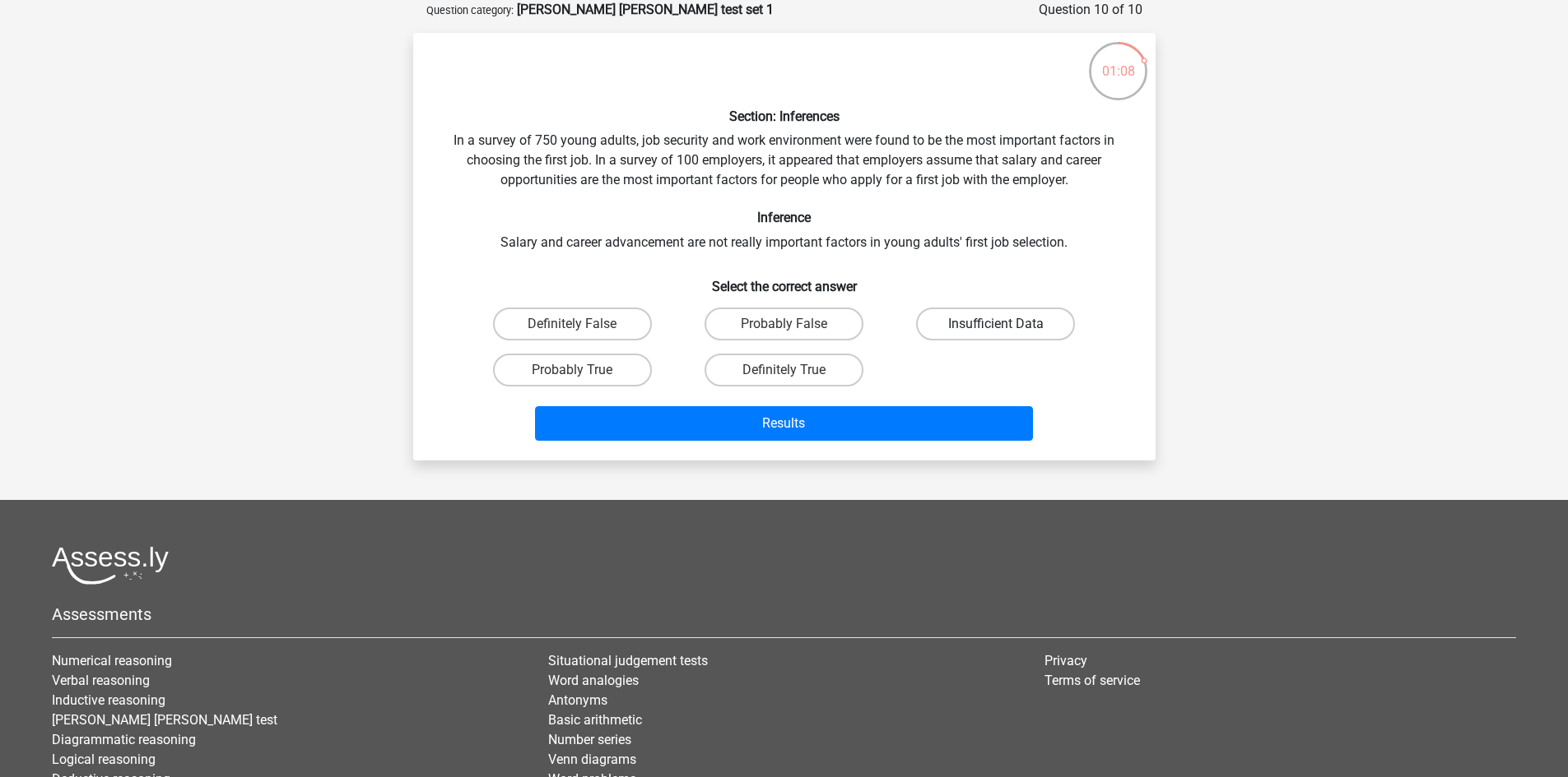
click at [1054, 310] on label "Insufficient Data" at bounding box center [995, 324] width 159 height 33
click at [1006, 324] on input "Insufficient Data" at bounding box center [1001, 329] width 11 height 11
radio input "true"
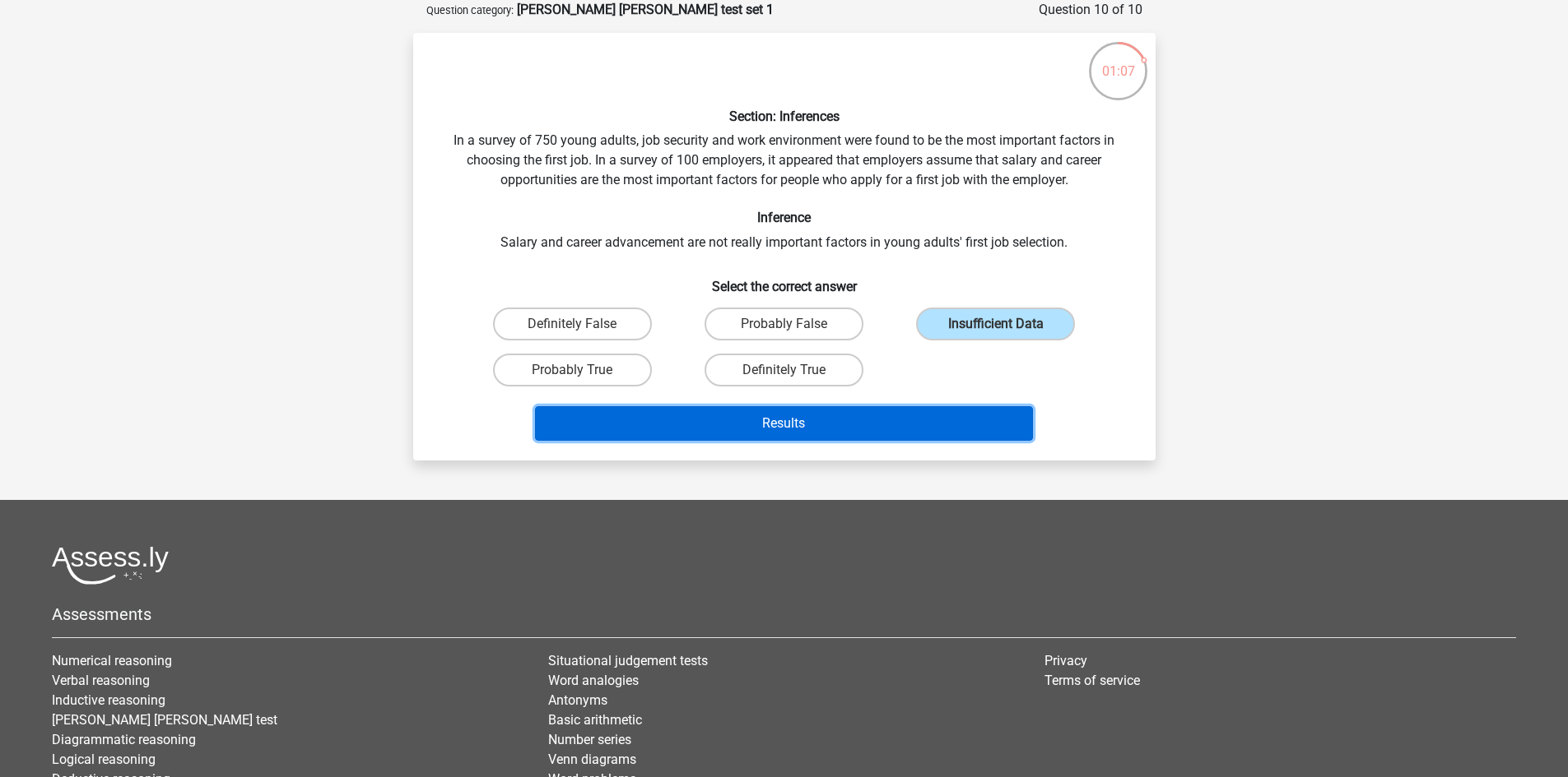
click at [716, 424] on button "Results" at bounding box center [784, 424] width 498 height 35
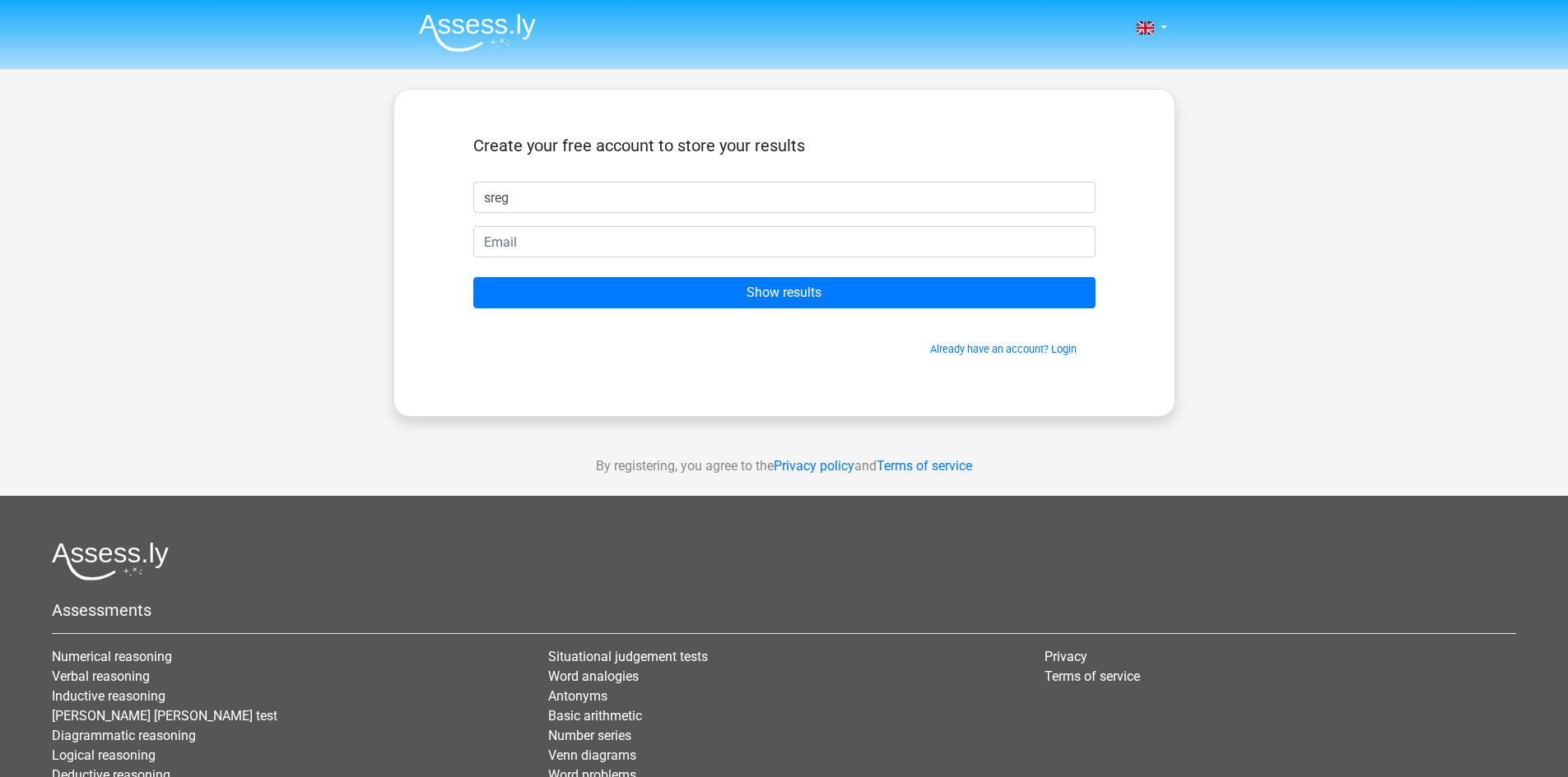
type input "sreg"
click at [647, 245] on input "email" at bounding box center [784, 242] width 622 height 31
type input "j"
type input "jennymyt@gmail.com"
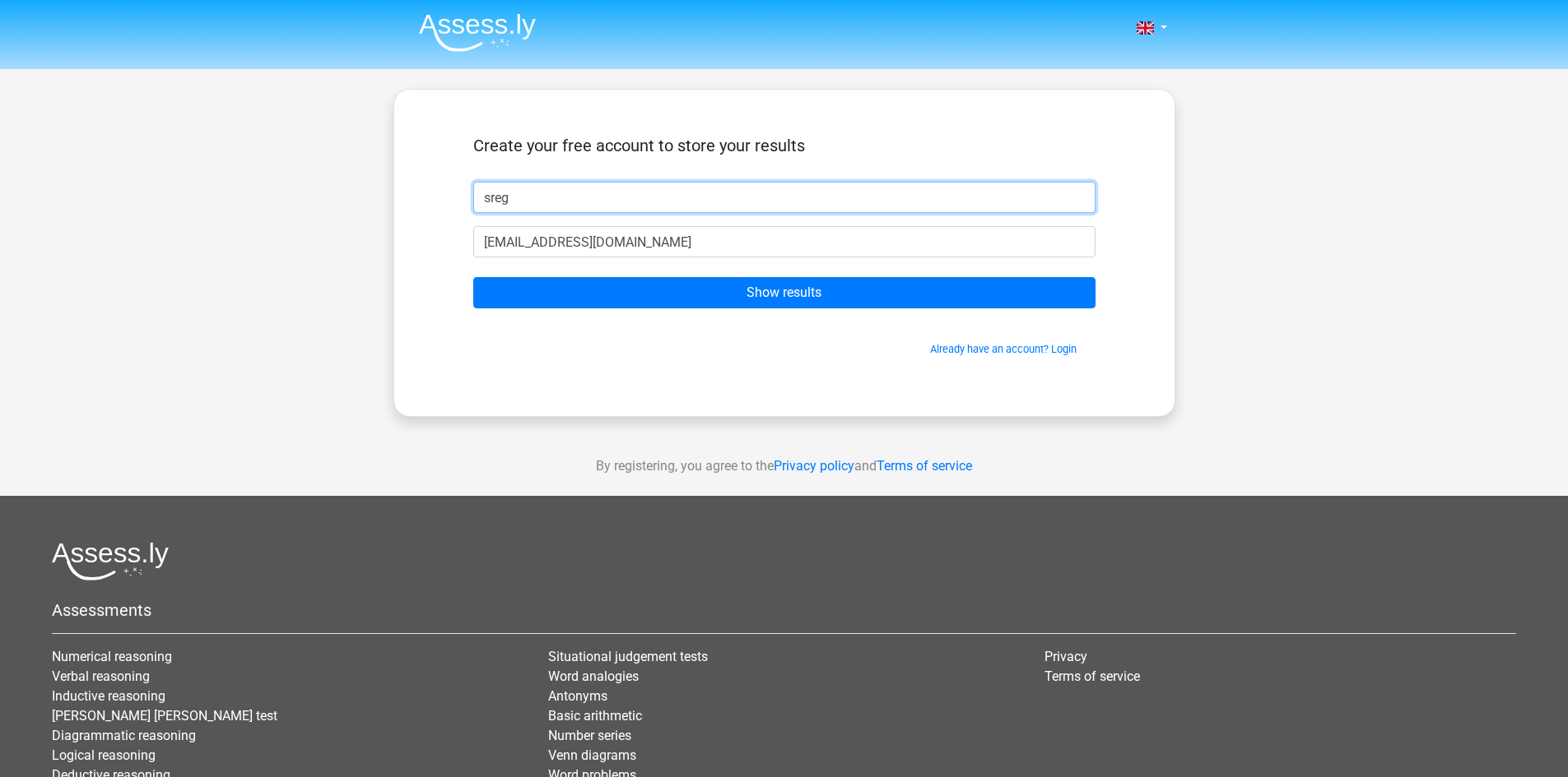
click at [640, 204] on input "sreg" at bounding box center [784, 198] width 622 height 31
click at [639, 202] on input "myt" at bounding box center [784, 198] width 622 height 31
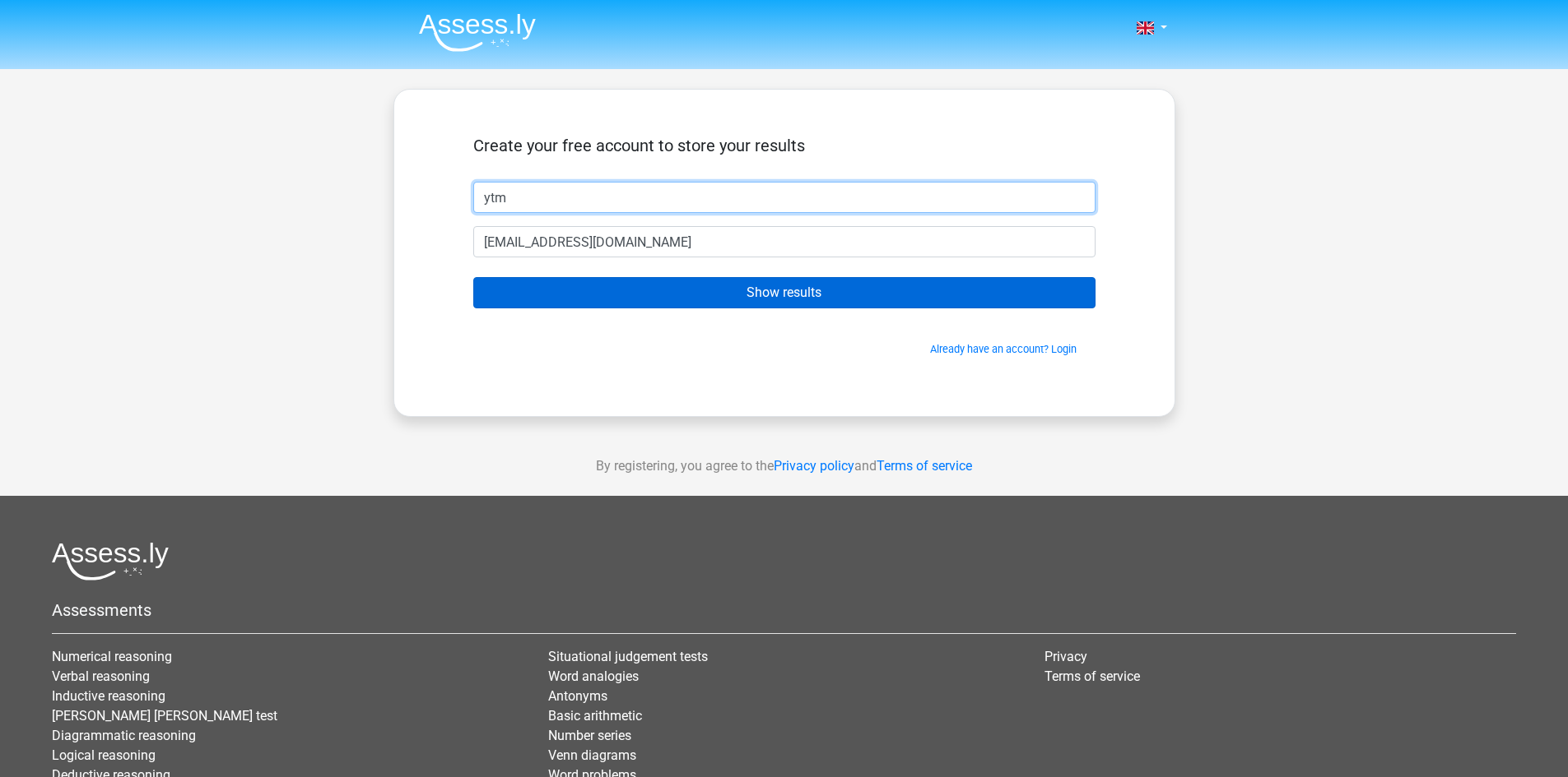
type input "ytm"
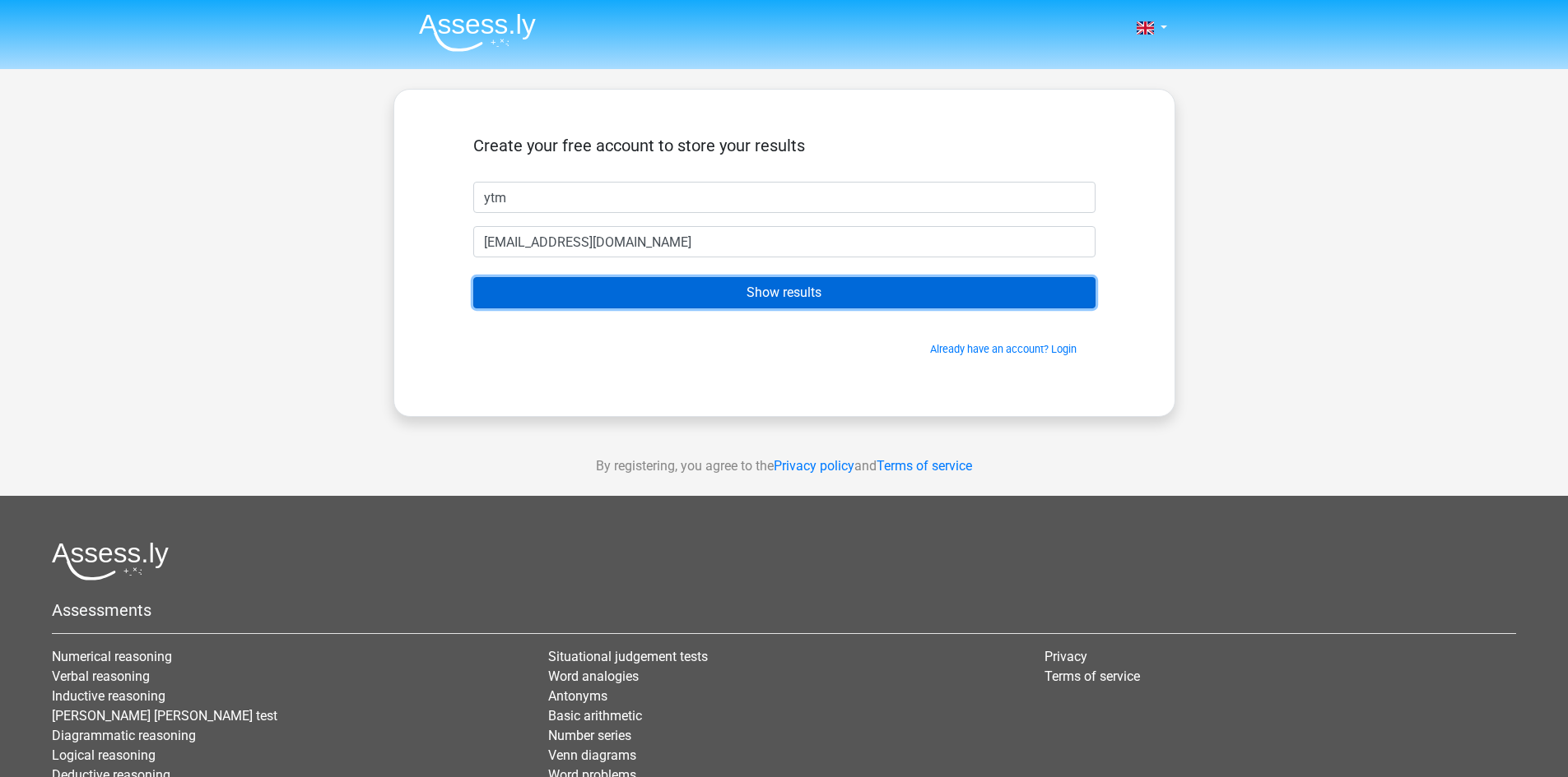
click at [704, 280] on input "Show results" at bounding box center [784, 293] width 622 height 31
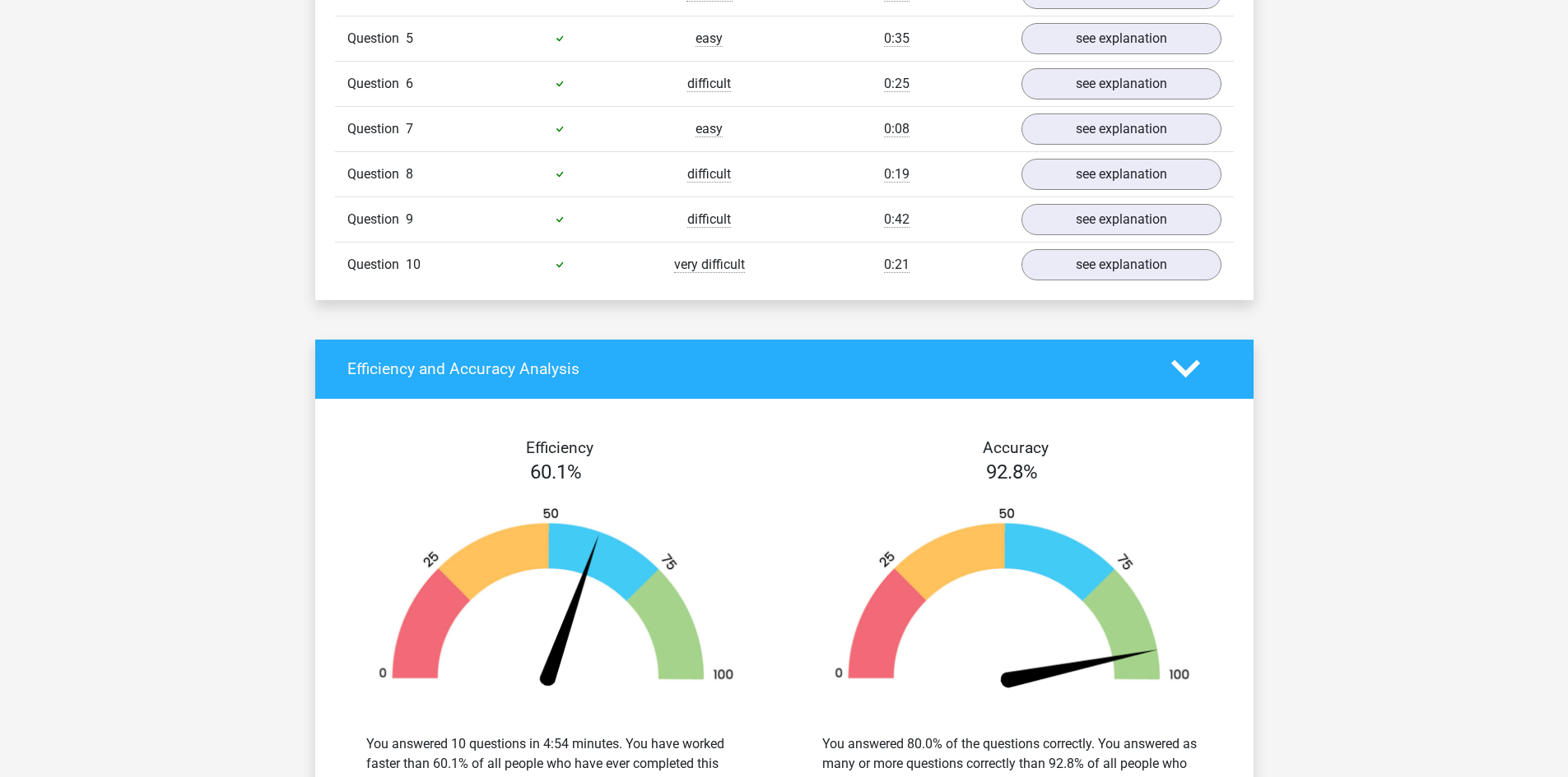
scroll to position [1316, 0]
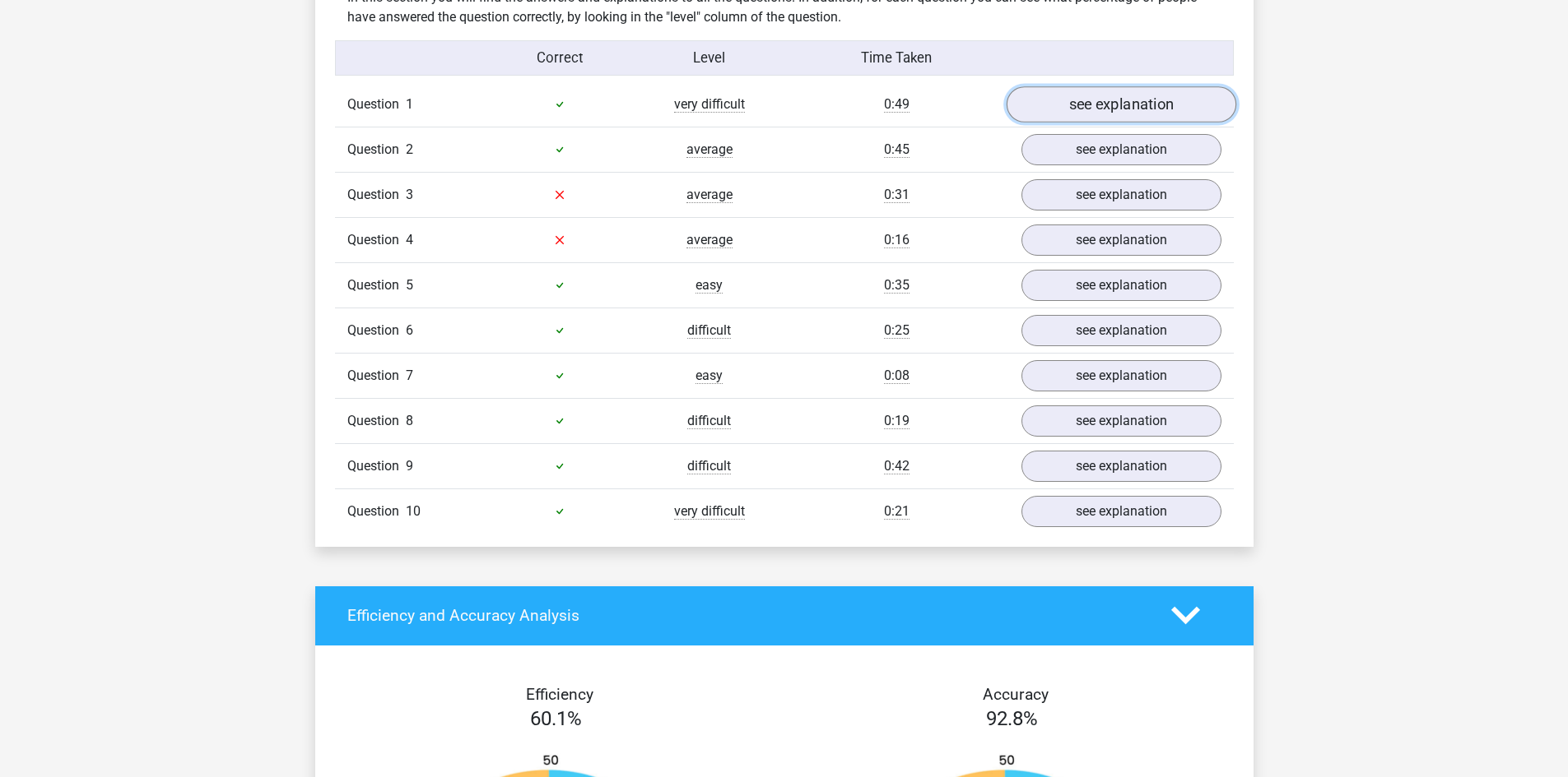
click at [1129, 102] on link "see explanation" at bounding box center [1120, 105] width 230 height 36
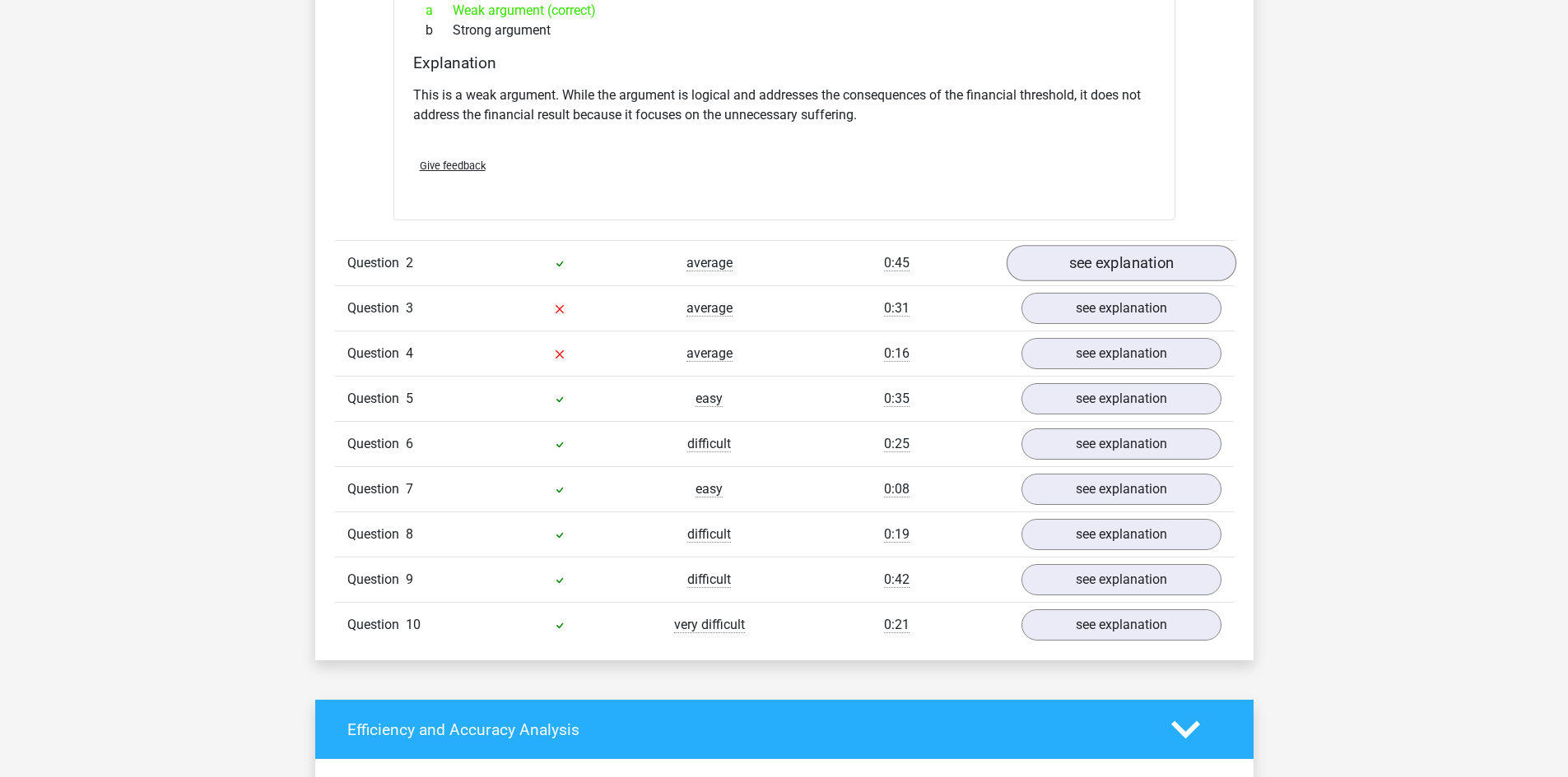
scroll to position [1645, 0]
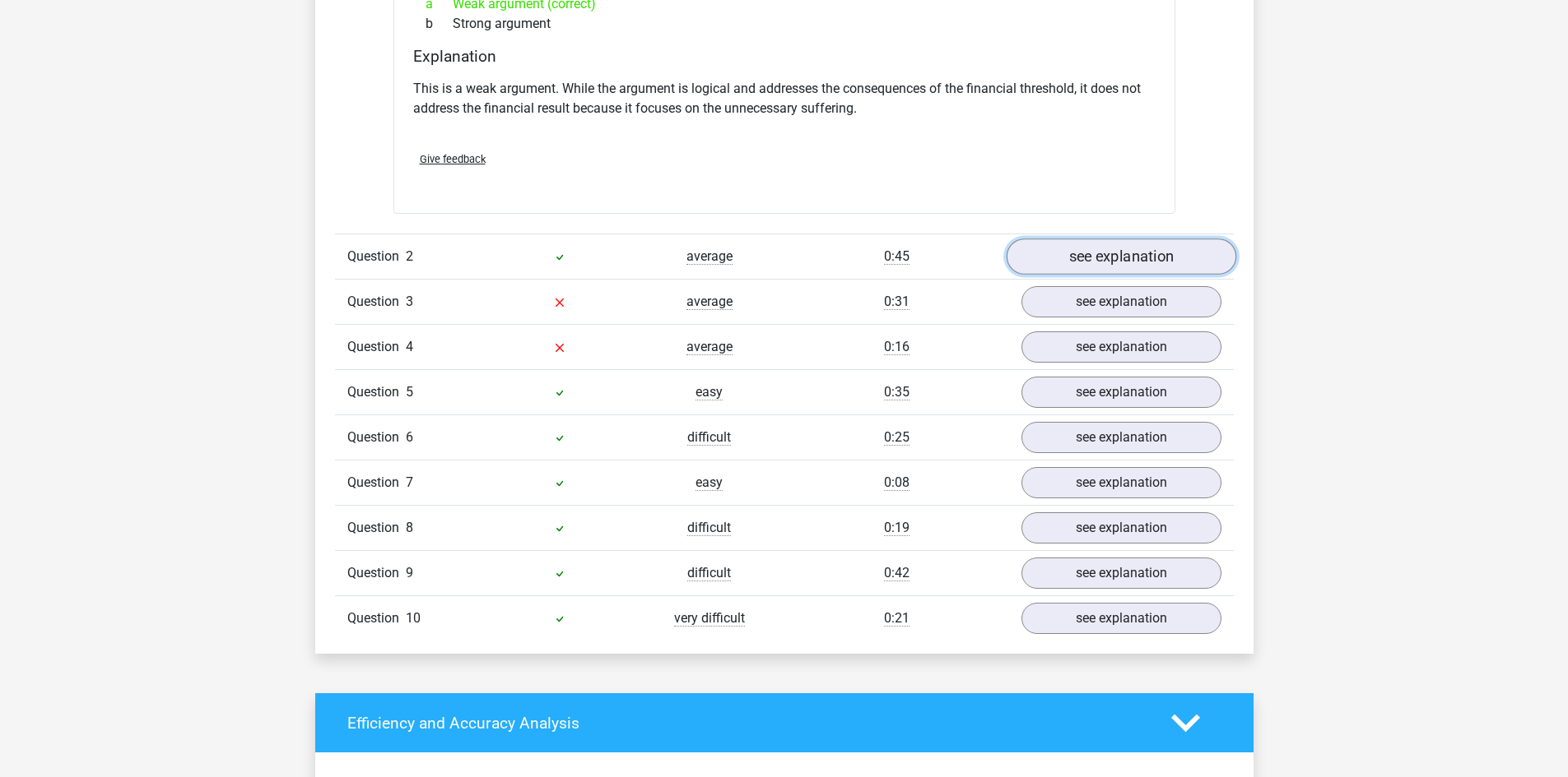
click at [1117, 239] on link "see explanation" at bounding box center [1120, 257] width 230 height 36
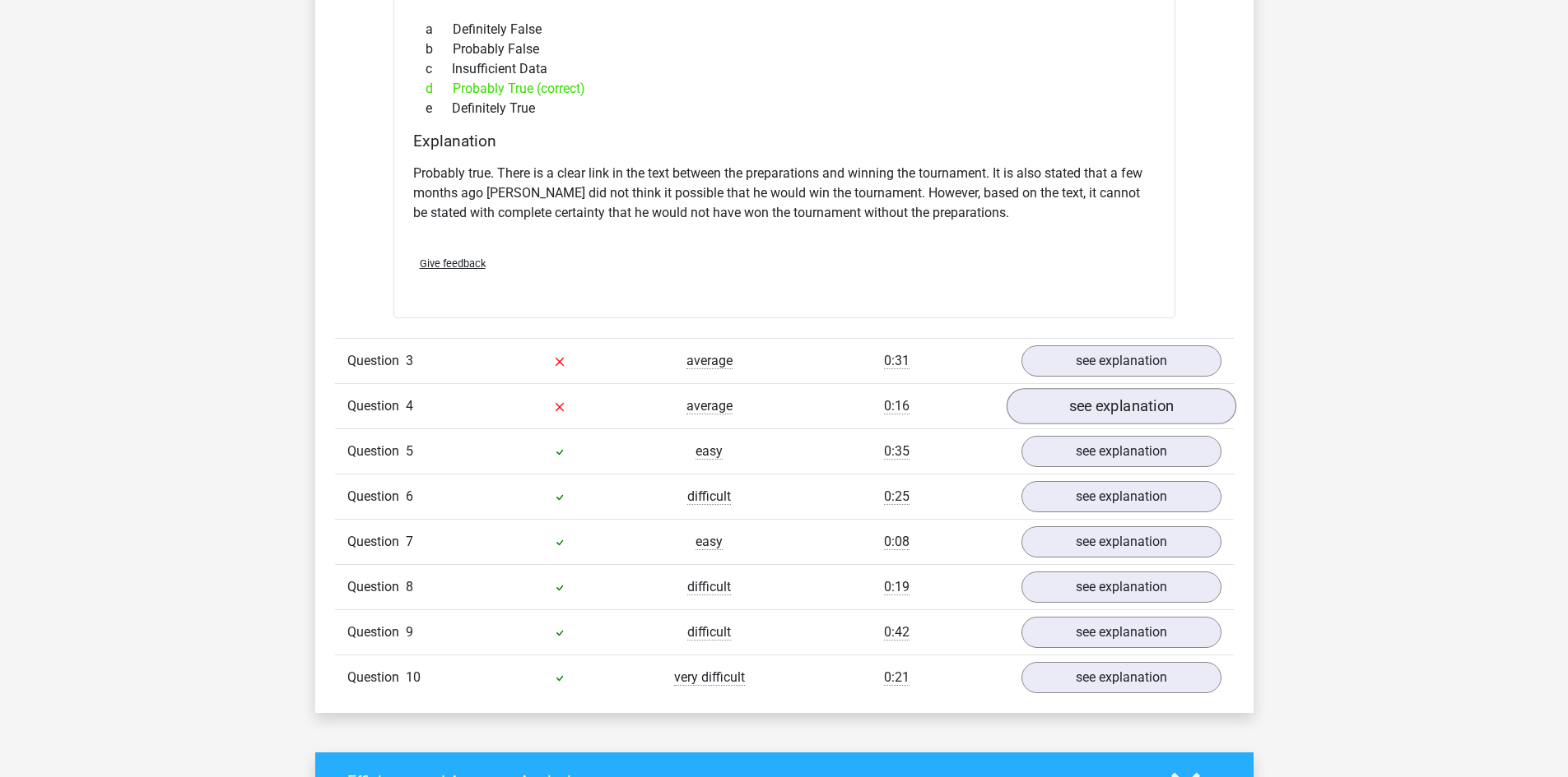
scroll to position [2138, 0]
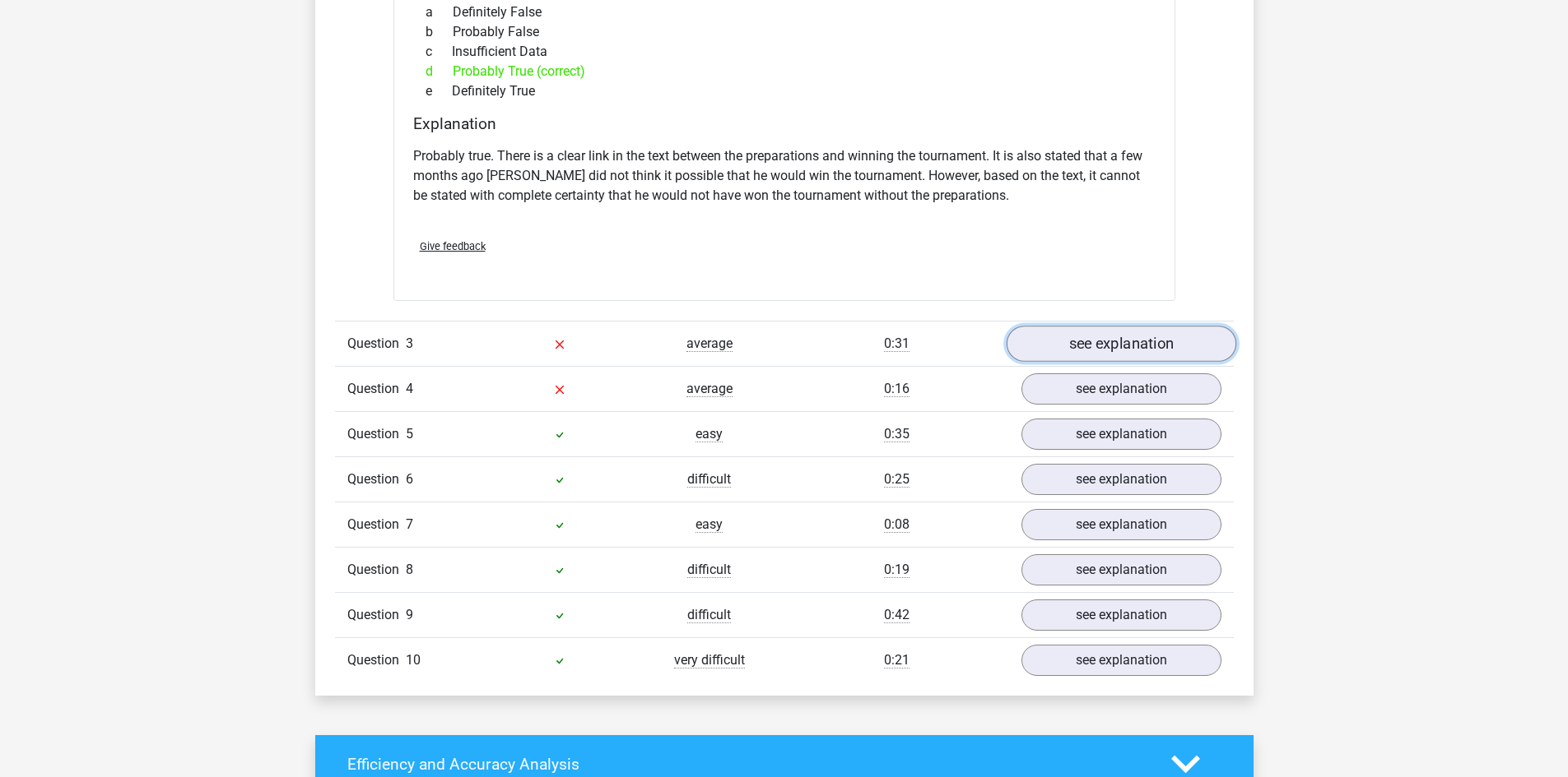
click at [1140, 327] on link "see explanation" at bounding box center [1120, 344] width 230 height 36
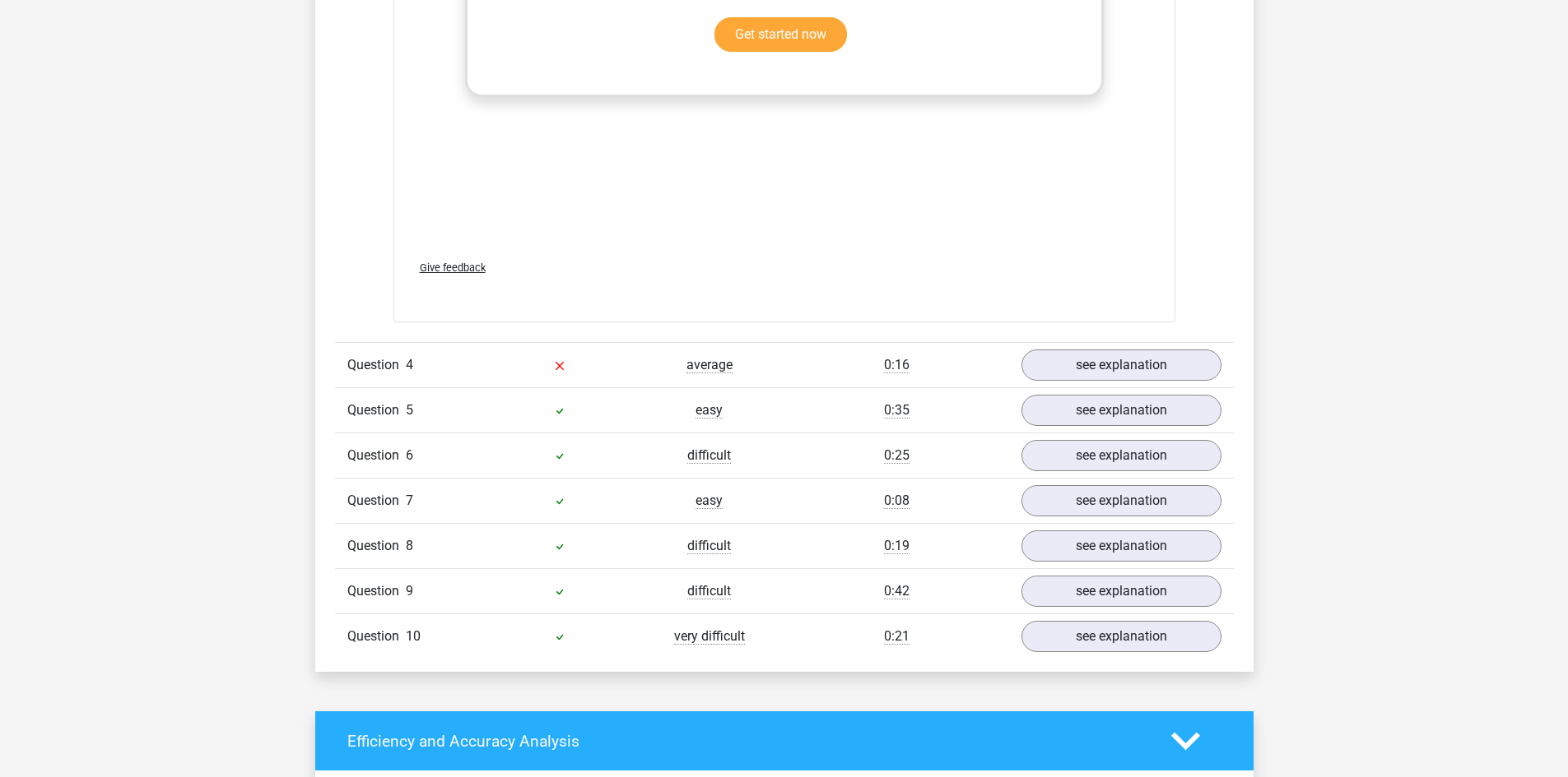
scroll to position [3043, 0]
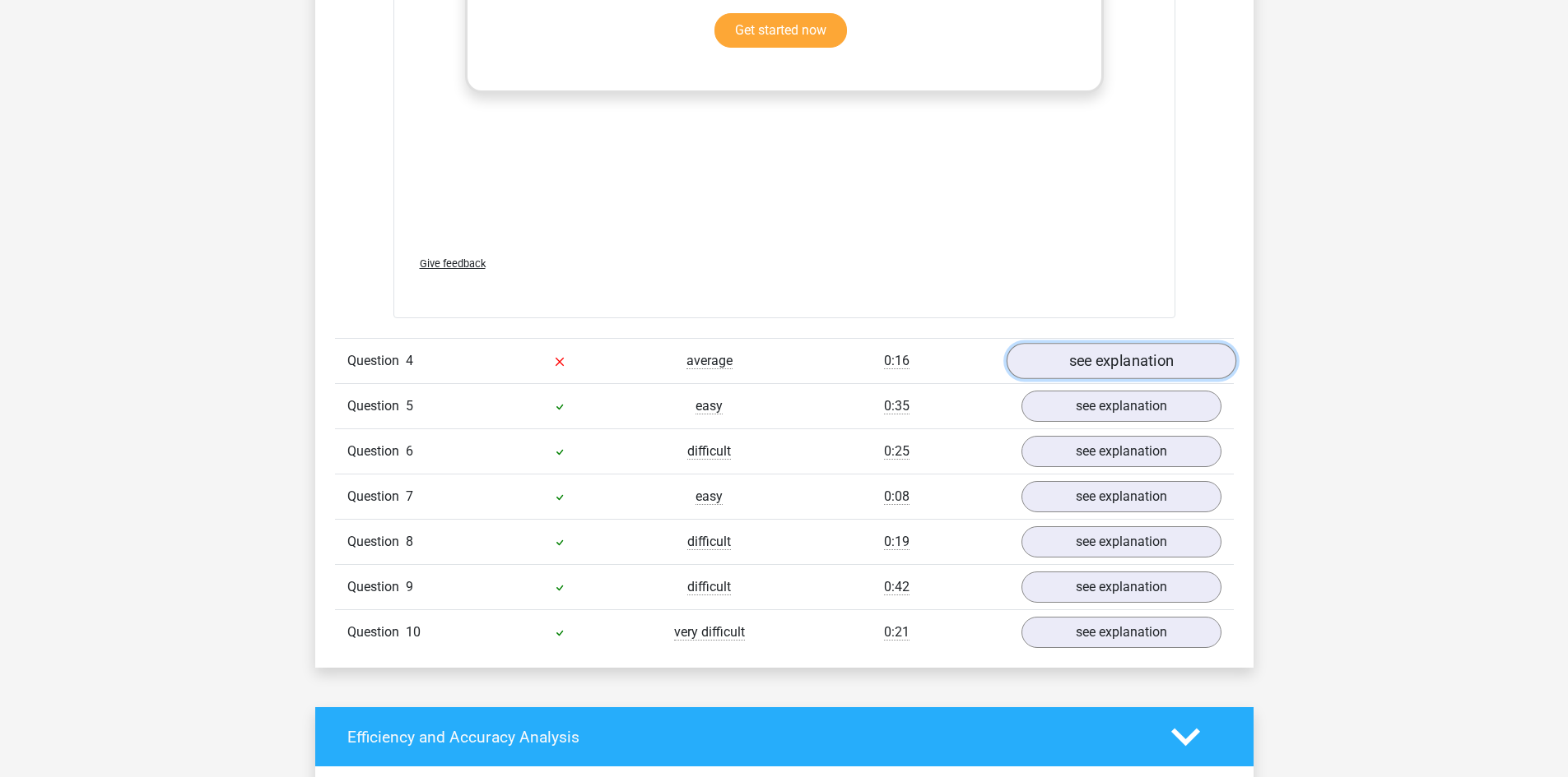
click at [1146, 361] on link "see explanation" at bounding box center [1120, 362] width 230 height 36
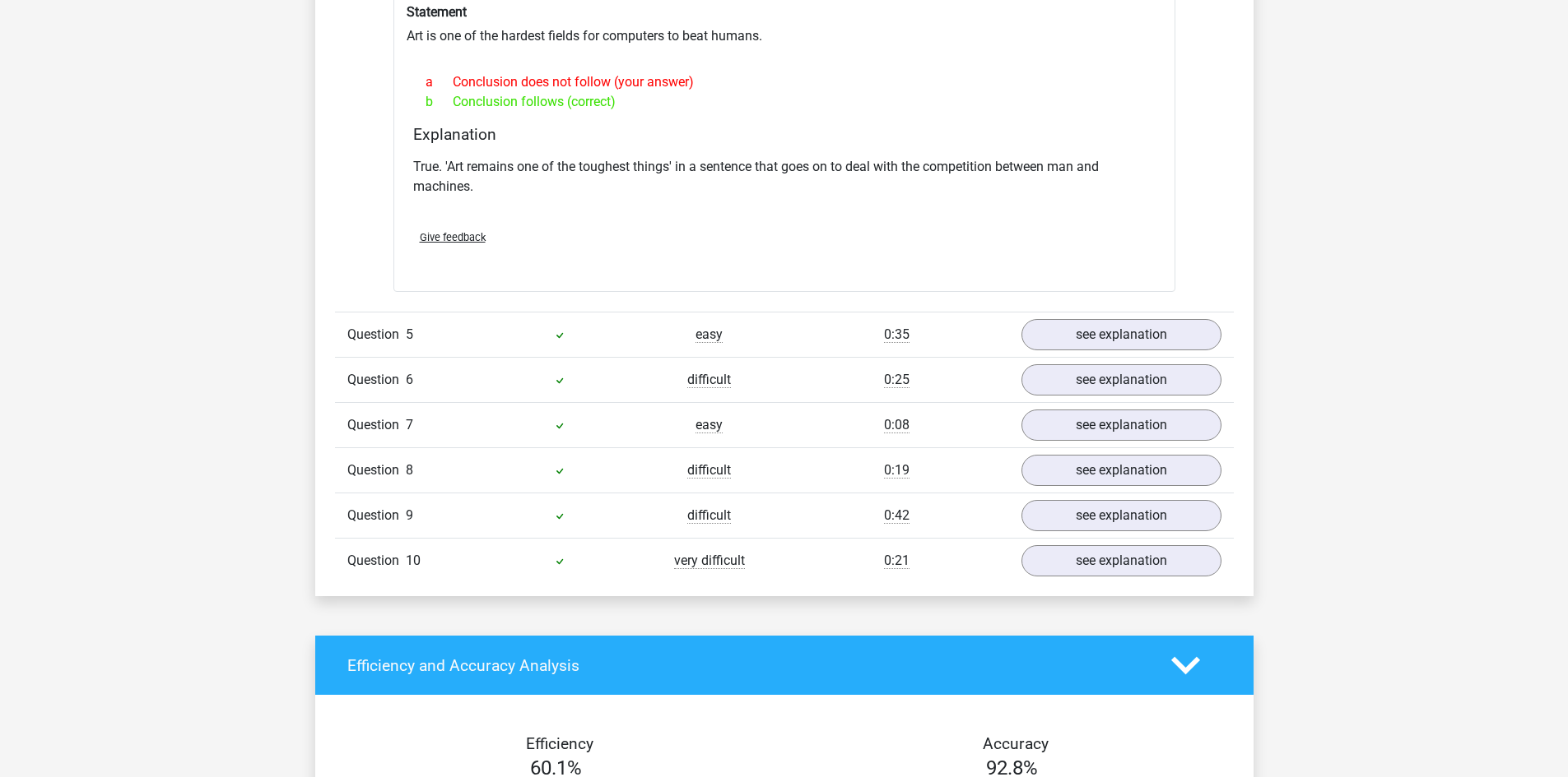
scroll to position [3619, 0]
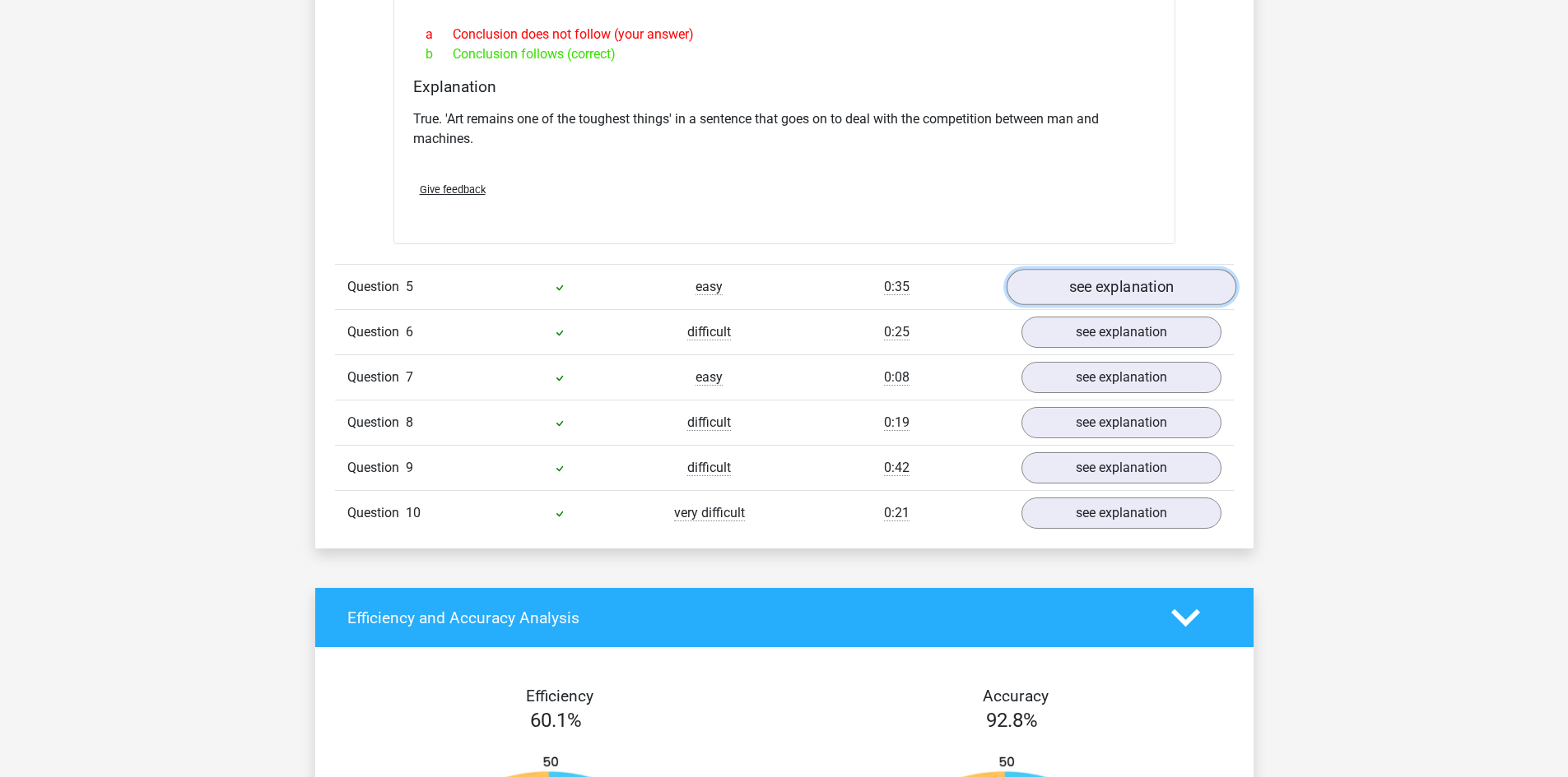
click at [1148, 283] on link "see explanation" at bounding box center [1120, 287] width 230 height 36
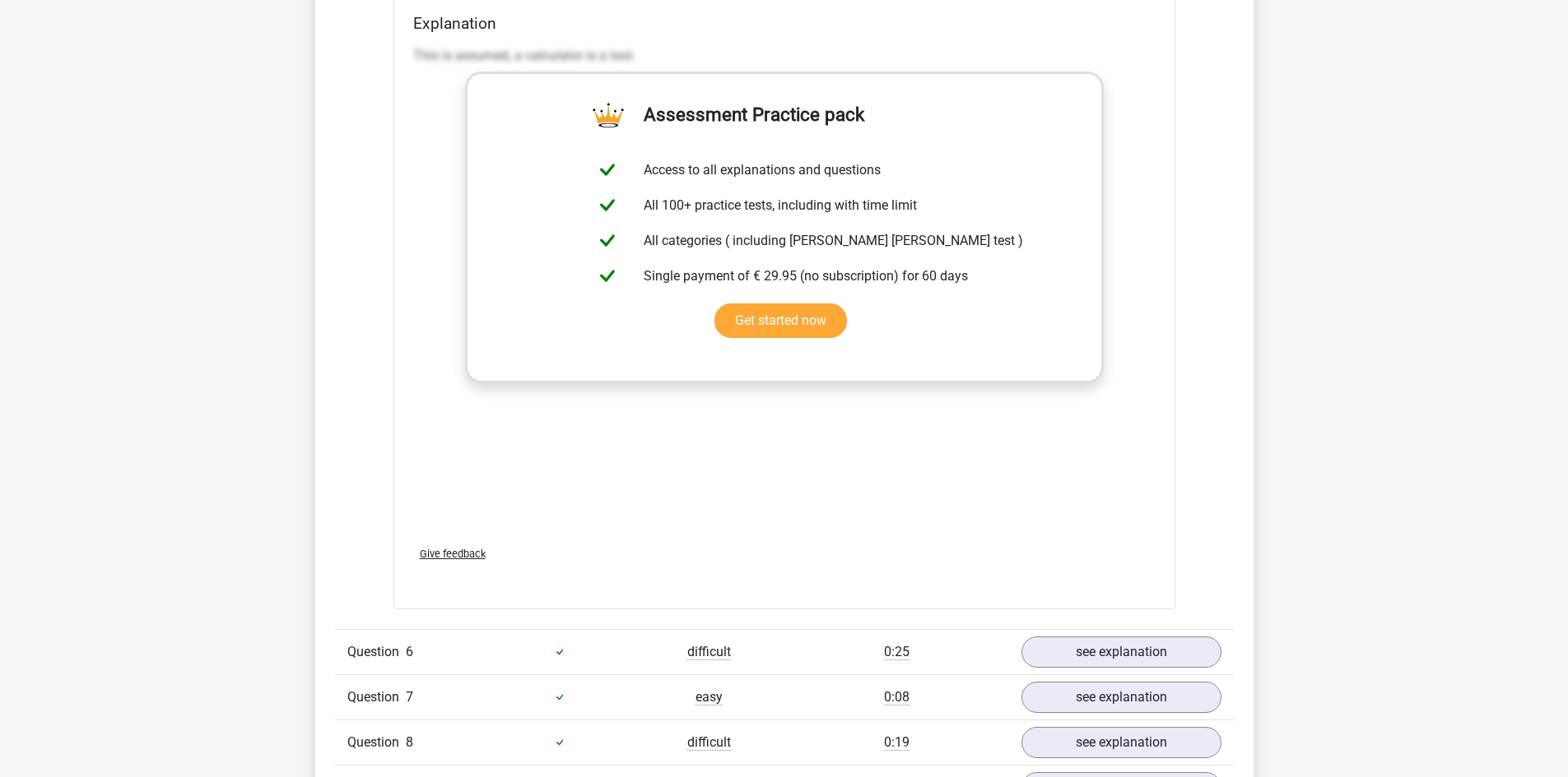
scroll to position [4441, 0]
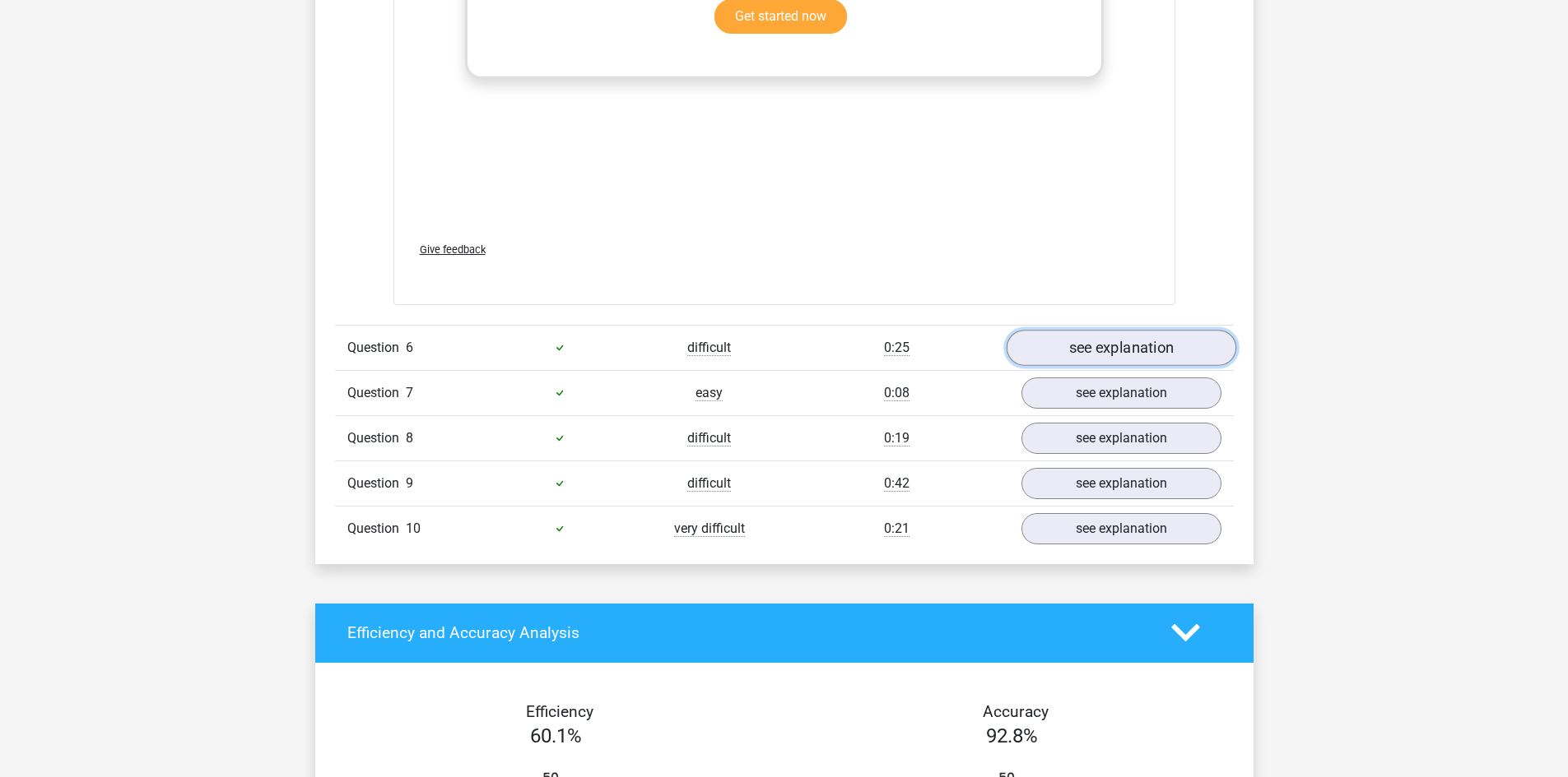
click at [1121, 340] on link "see explanation" at bounding box center [1120, 348] width 230 height 36
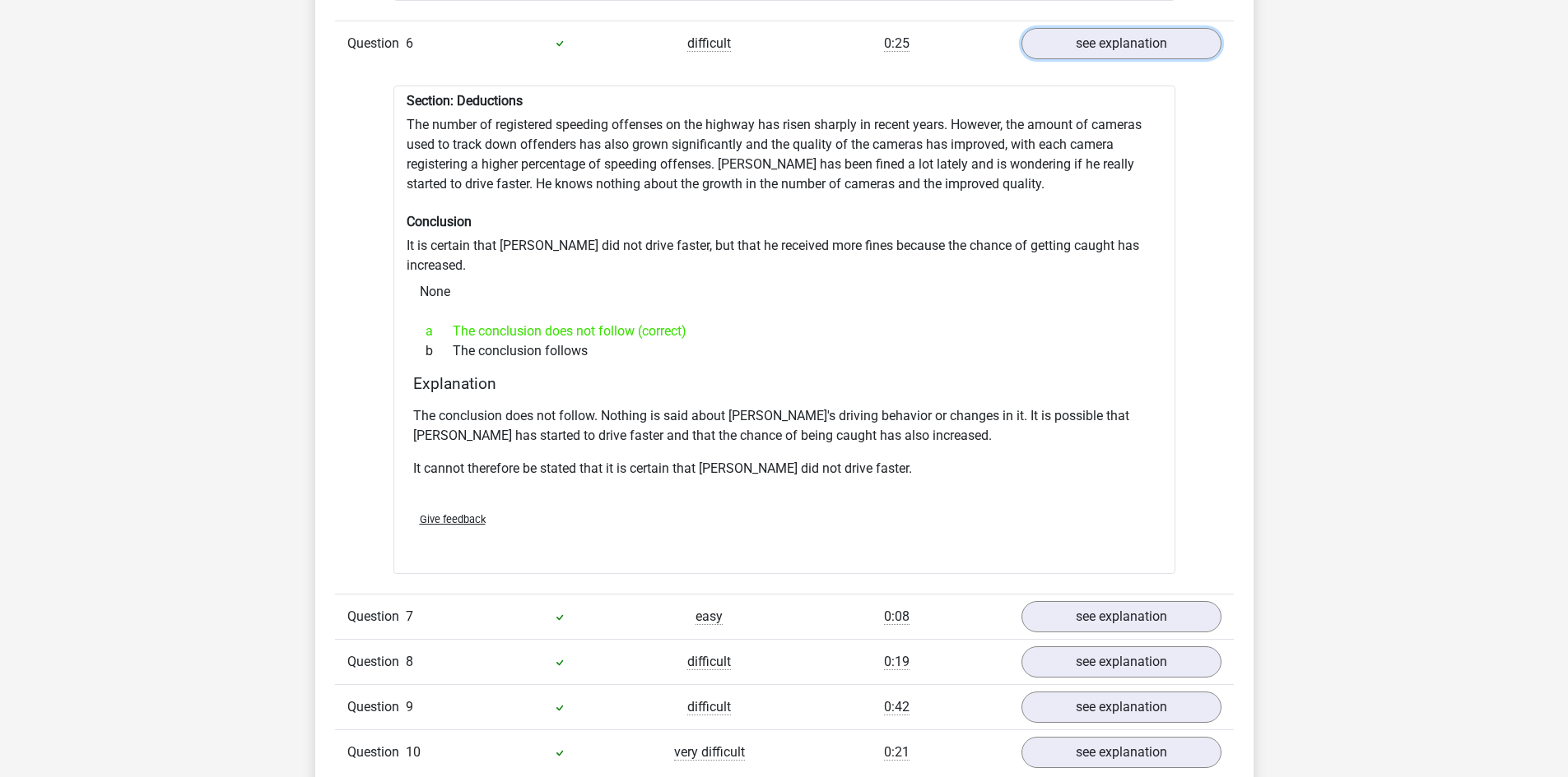
scroll to position [4853, 0]
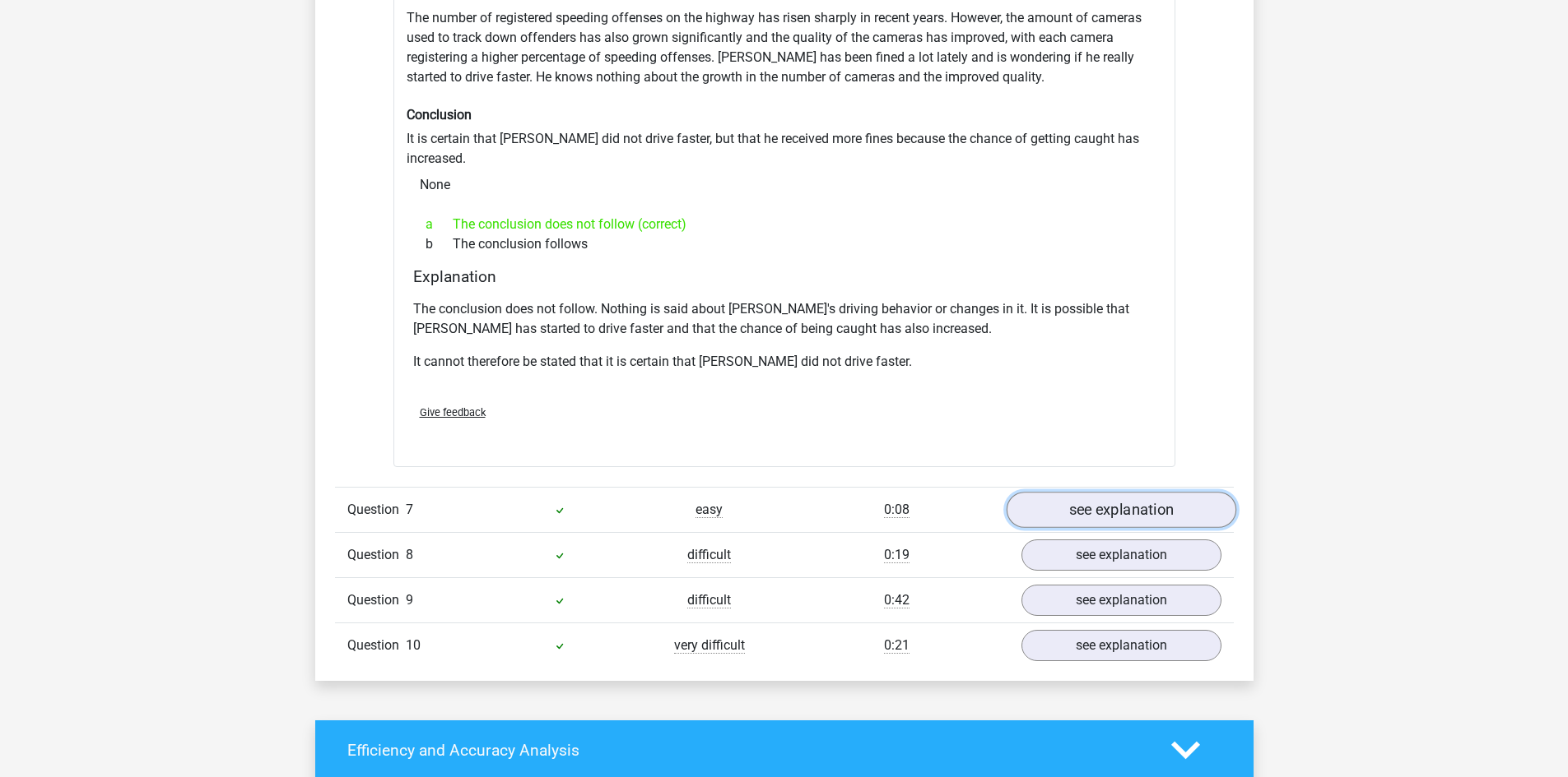
click at [1128, 492] on link "see explanation" at bounding box center [1120, 510] width 230 height 36
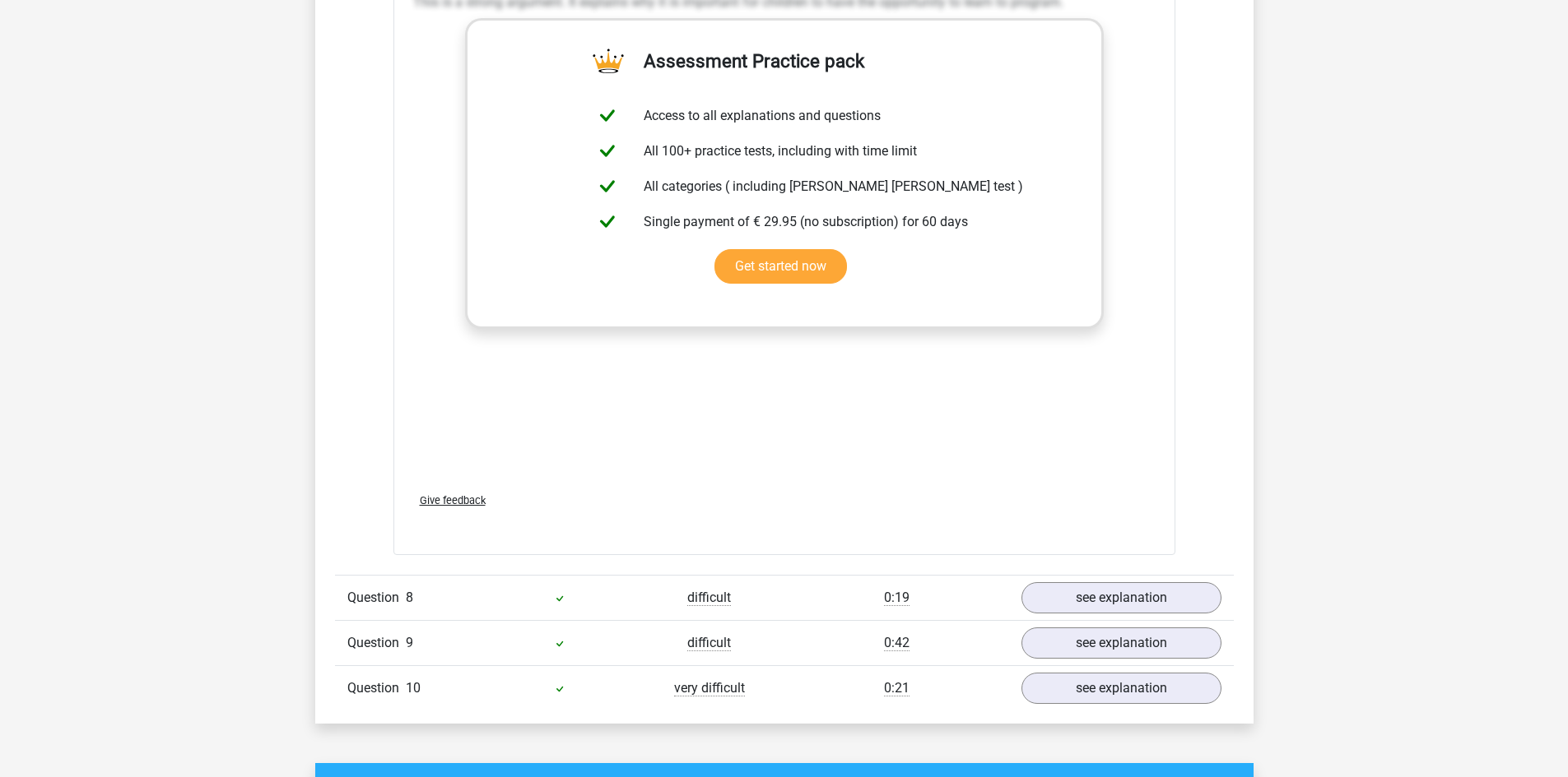
scroll to position [5758, 0]
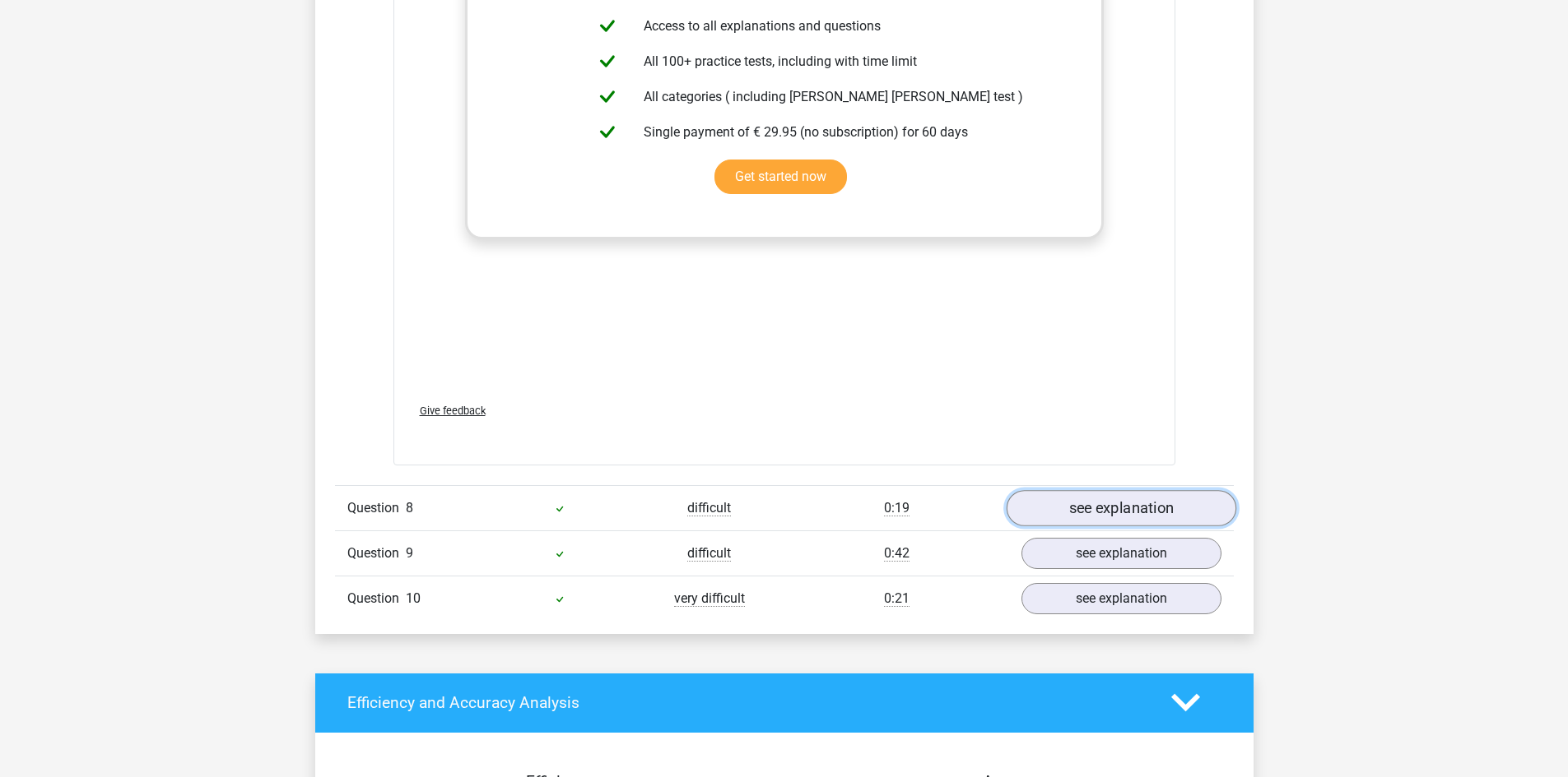
click at [1127, 491] on link "see explanation" at bounding box center [1120, 509] width 230 height 36
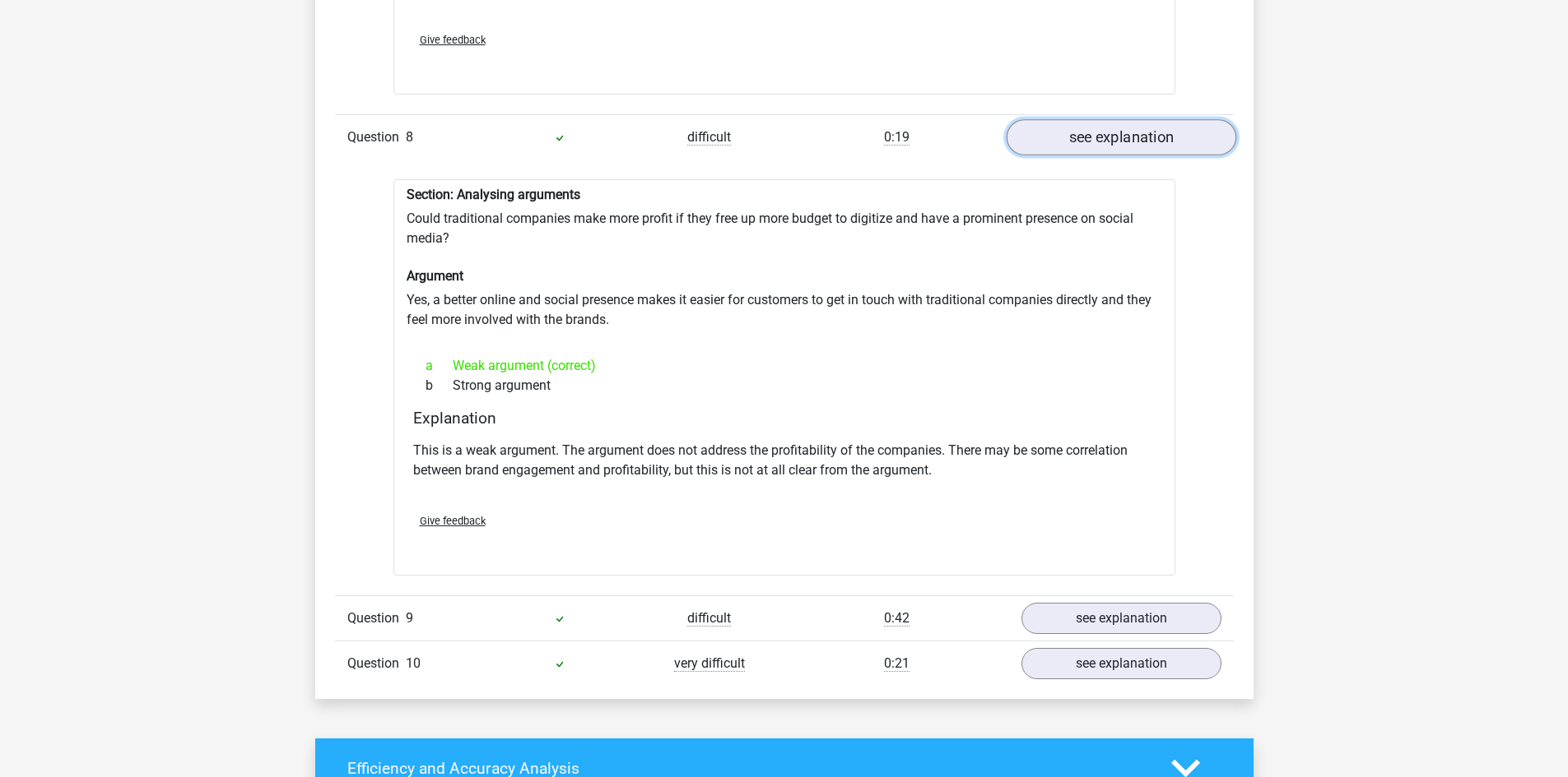
scroll to position [6168, 0]
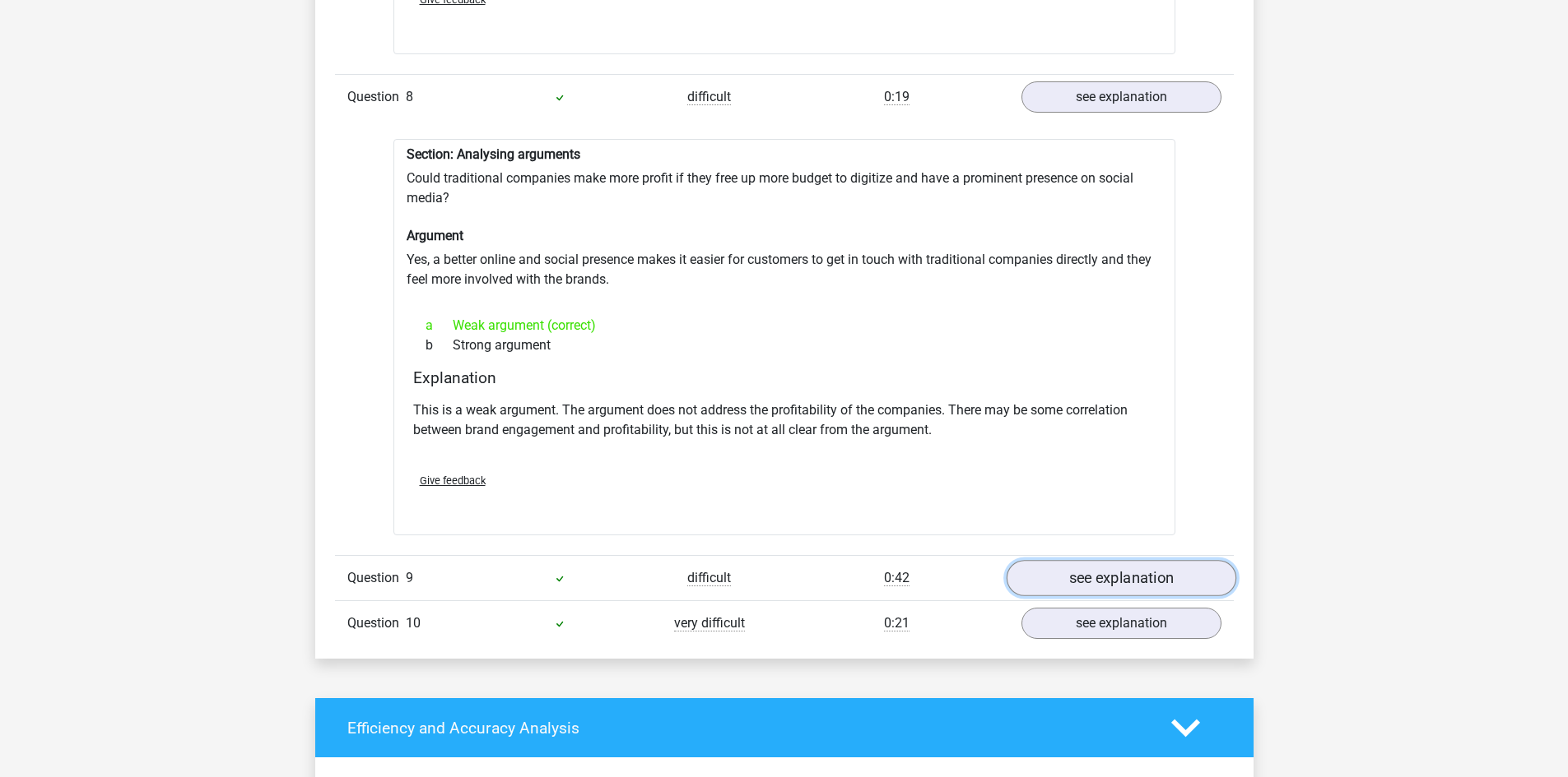
click at [1145, 561] on link "see explanation" at bounding box center [1120, 579] width 230 height 36
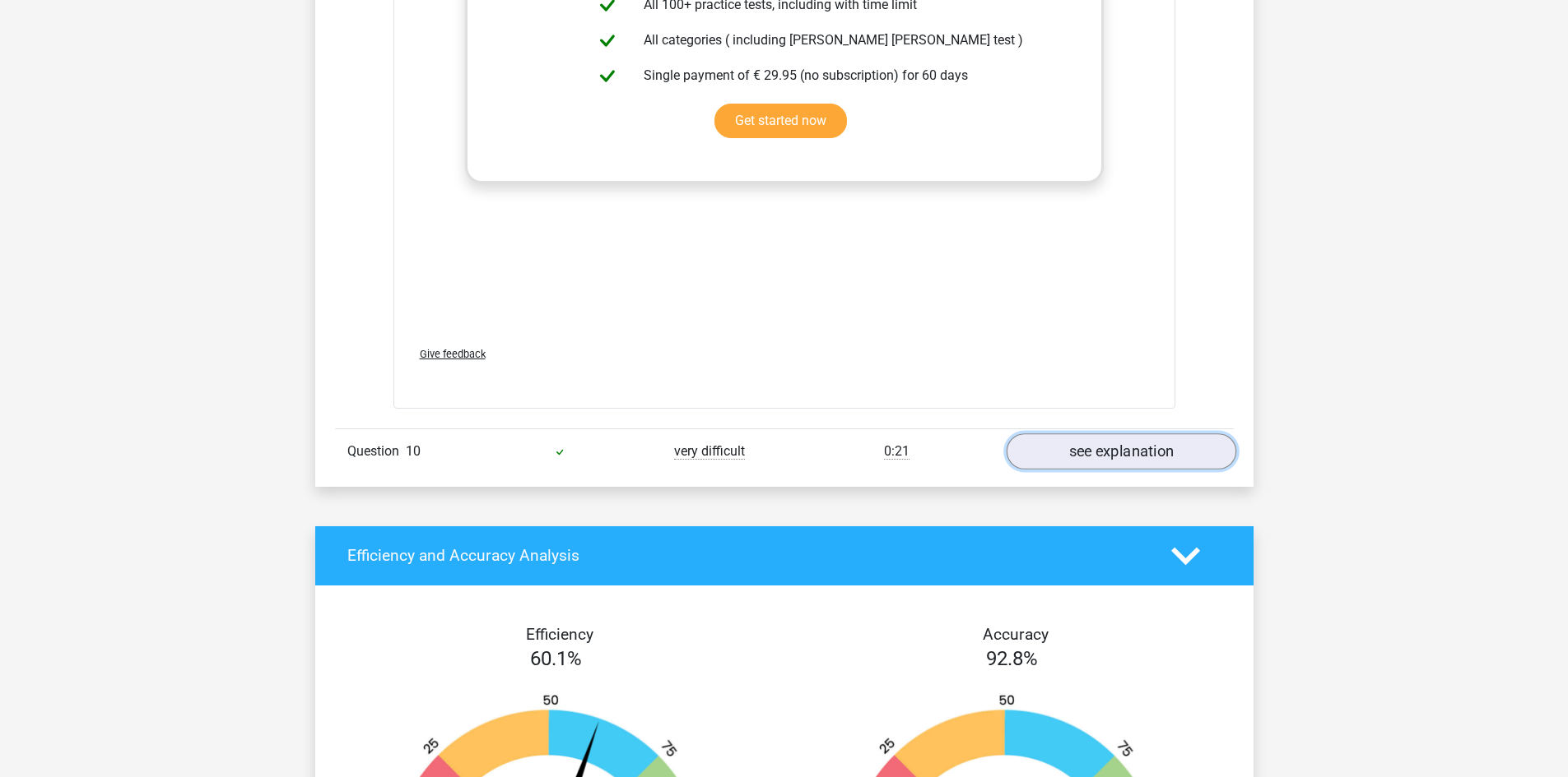
click at [1118, 434] on link "see explanation" at bounding box center [1120, 452] width 230 height 36
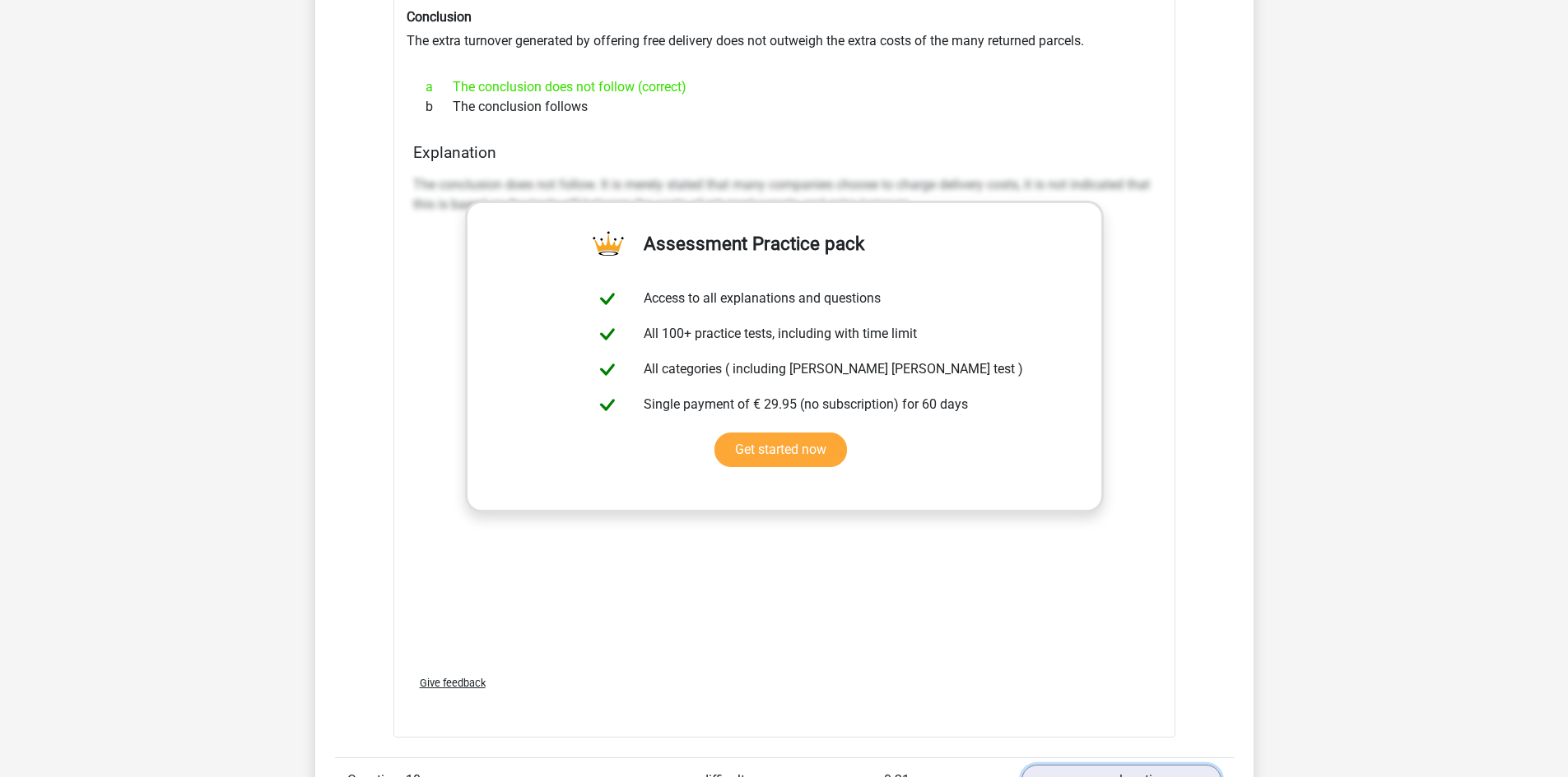
scroll to position [6497, 0]
